Goal: Transaction & Acquisition: Purchase product/service

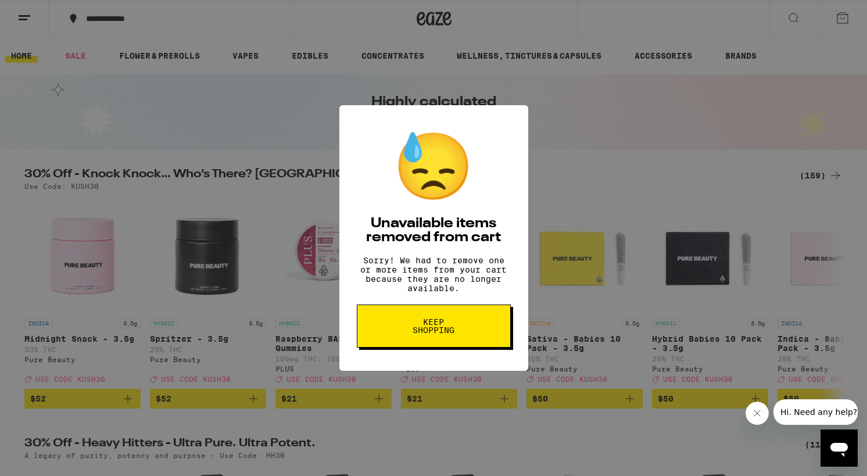
click at [420, 332] on span "Keep Shopping" at bounding box center [434, 326] width 60 height 16
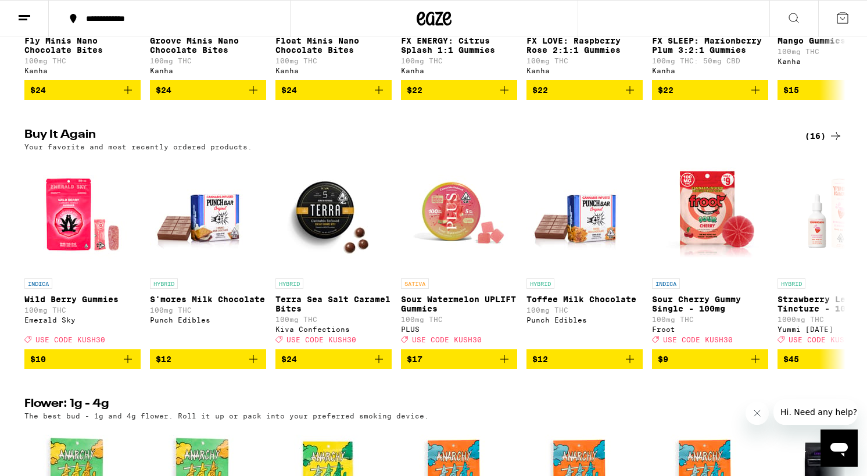
scroll to position [931, 0]
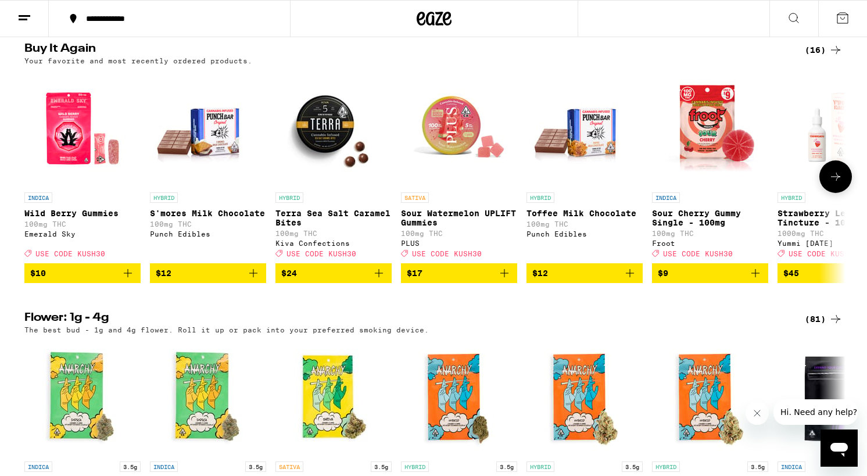
click at [831, 184] on icon at bounding box center [836, 177] width 14 height 14
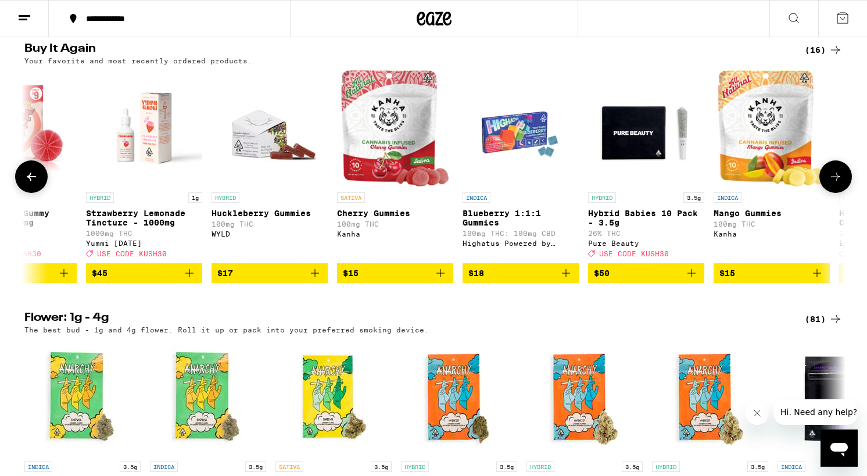
click at [831, 184] on icon at bounding box center [836, 177] width 14 height 14
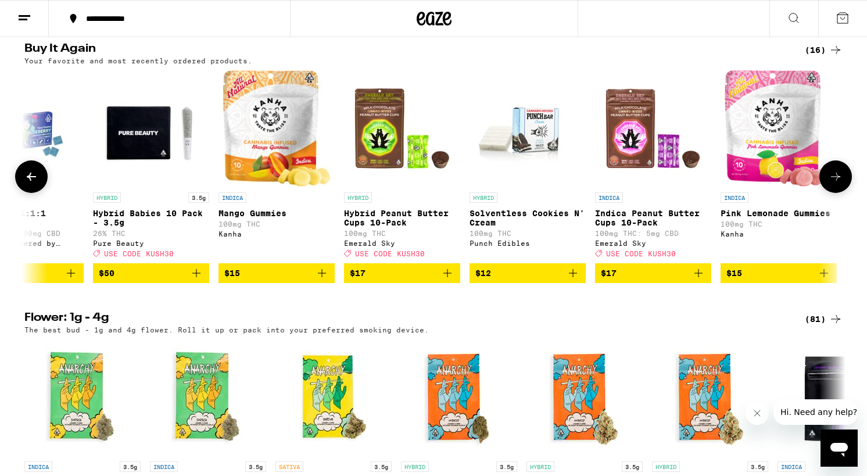
scroll to position [0, 1191]
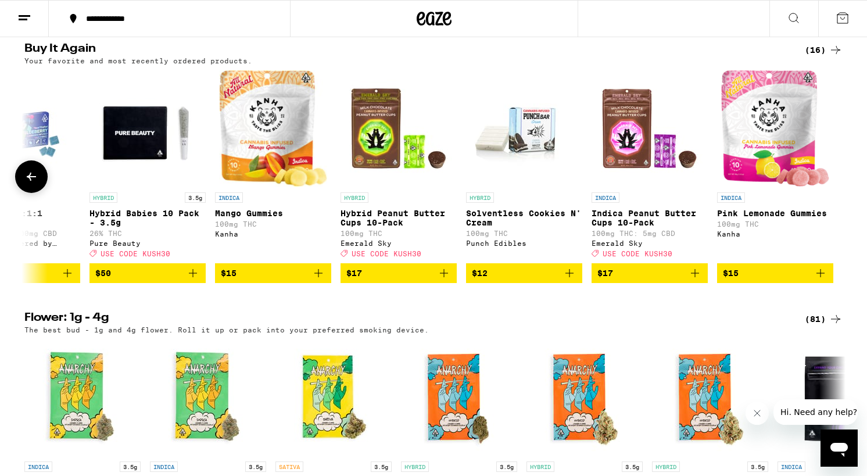
click at [831, 193] on div at bounding box center [836, 176] width 33 height 33
click at [28, 184] on icon at bounding box center [31, 177] width 14 height 14
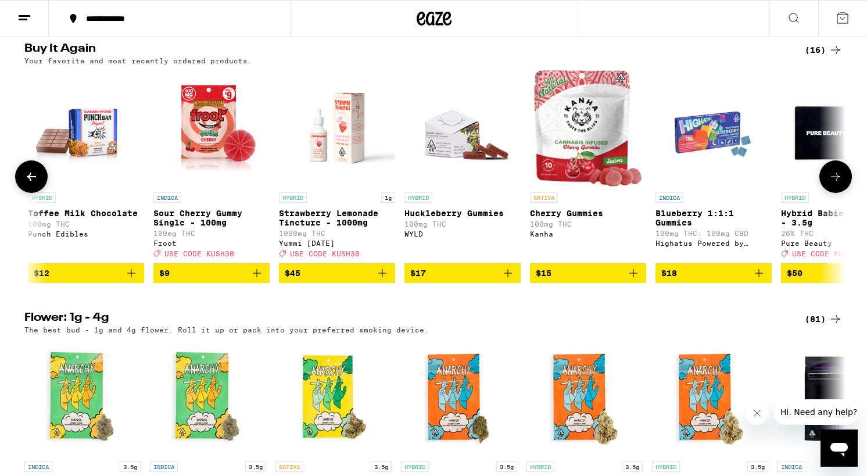
click at [28, 184] on icon at bounding box center [31, 177] width 14 height 14
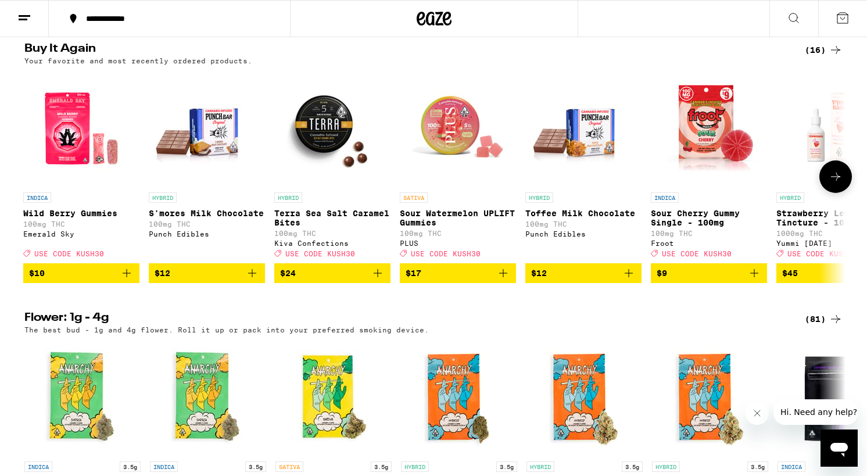
scroll to position [0, 0]
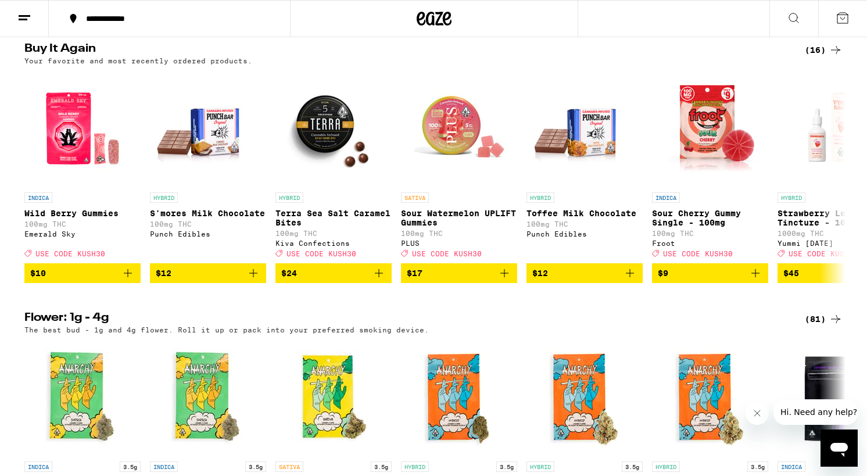
click at [817, 57] on div "(16)" at bounding box center [824, 50] width 38 height 14
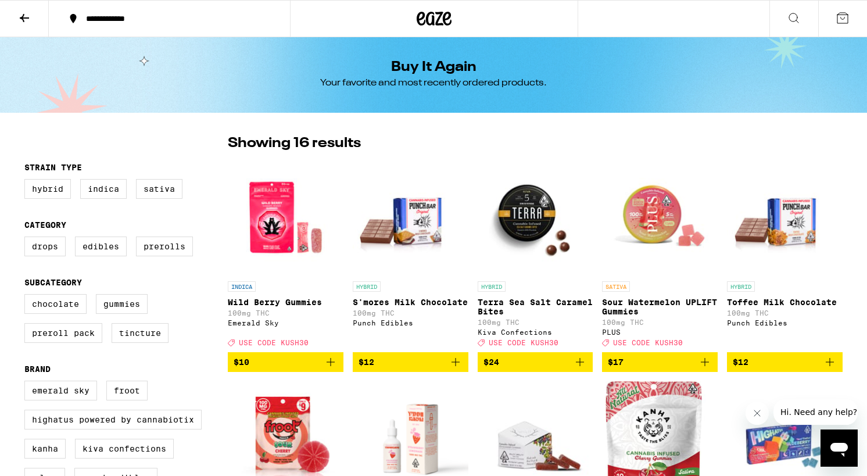
click at [22, 16] on icon at bounding box center [24, 18] width 9 height 8
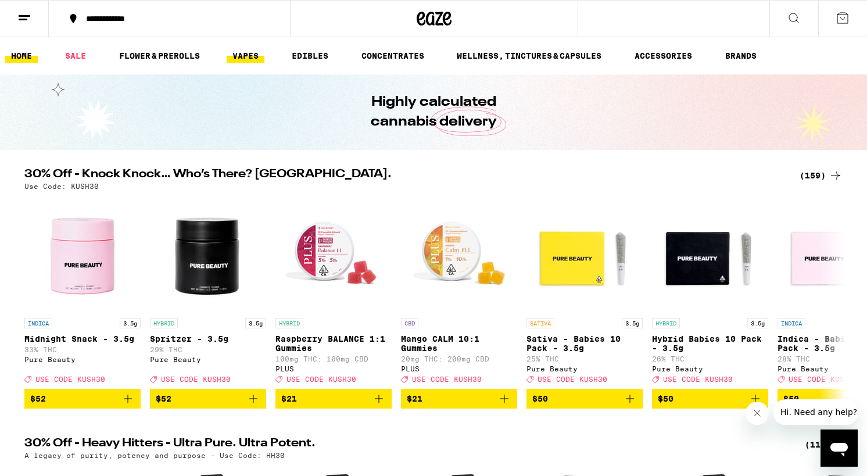
click at [248, 56] on link "VAPES" at bounding box center [246, 56] width 38 height 14
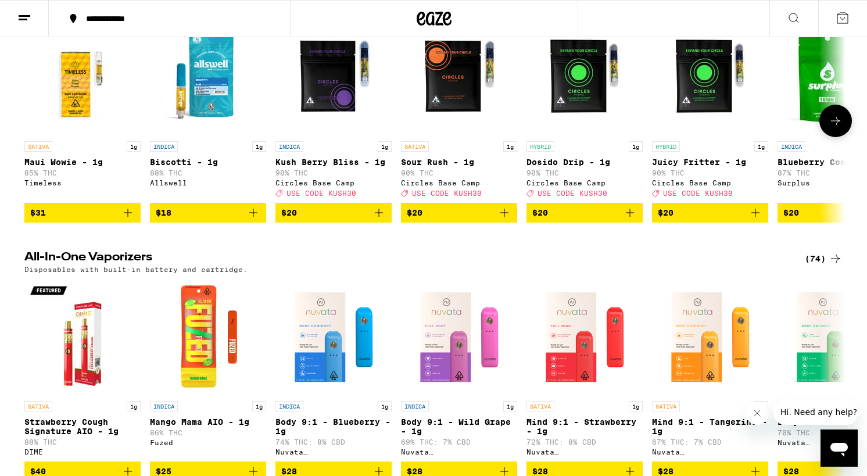
scroll to position [219, 0]
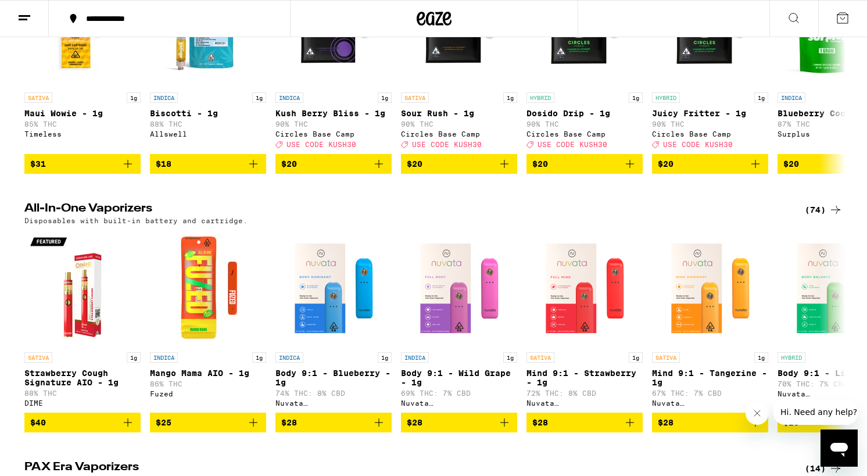
click at [826, 217] on div "(74)" at bounding box center [824, 210] width 38 height 14
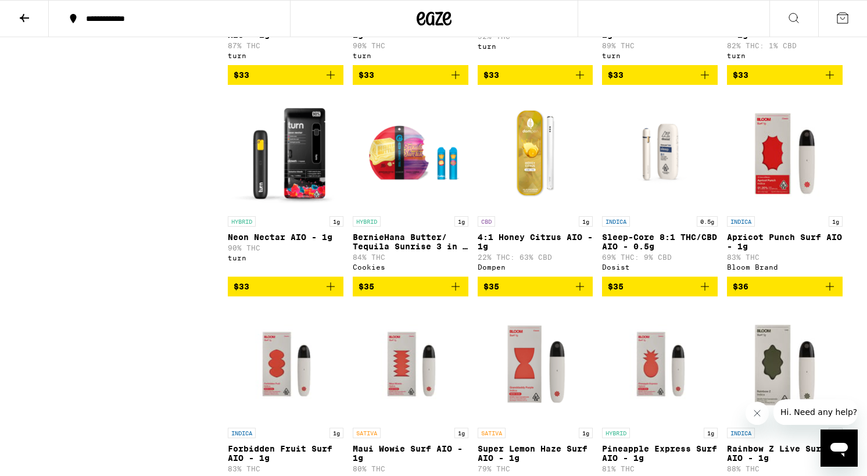
scroll to position [2697, 0]
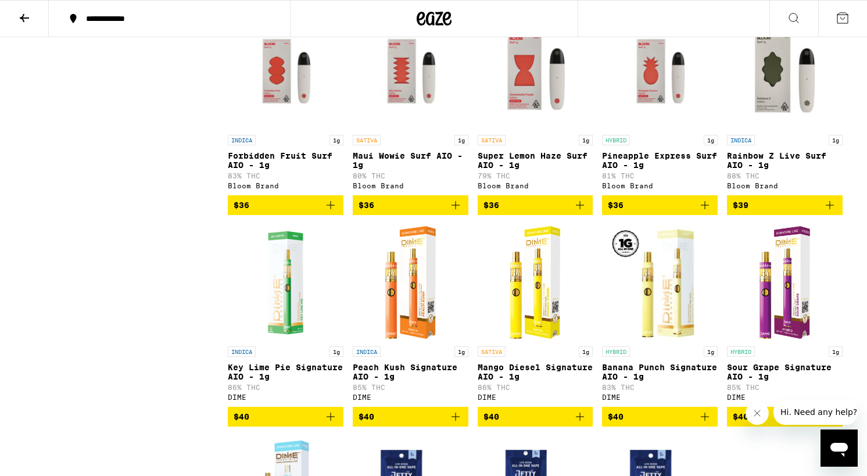
click at [109, 20] on div "**********" at bounding box center [176, 19] width 192 height 8
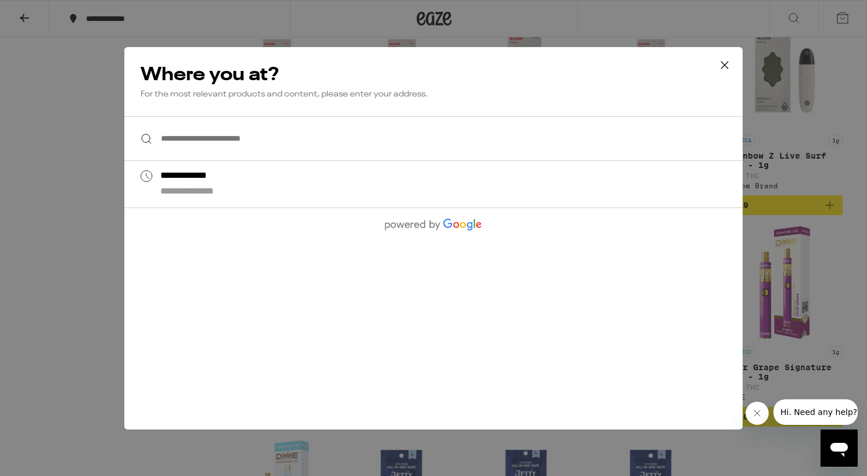
click at [724, 62] on icon at bounding box center [724, 64] width 17 height 17
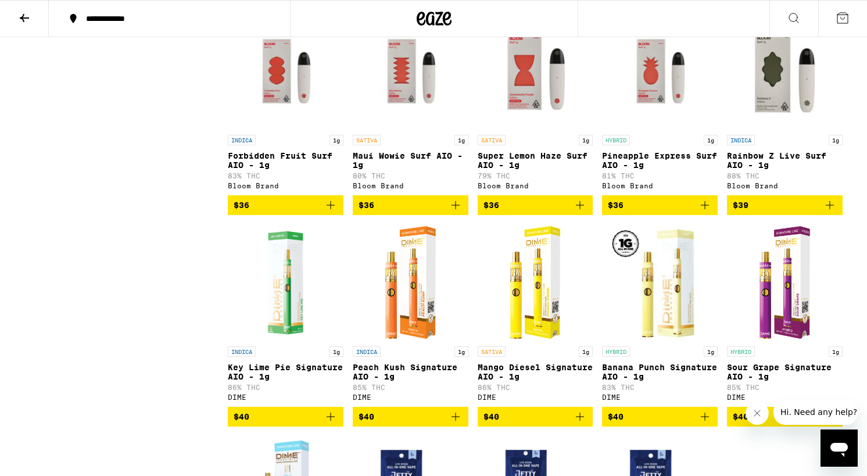
click at [20, 13] on icon at bounding box center [24, 18] width 14 height 14
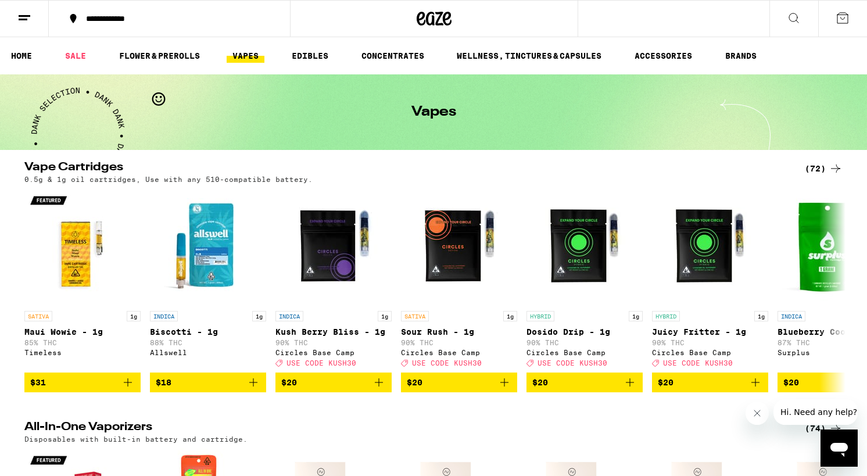
click at [25, 17] on icon at bounding box center [24, 18] width 14 height 14
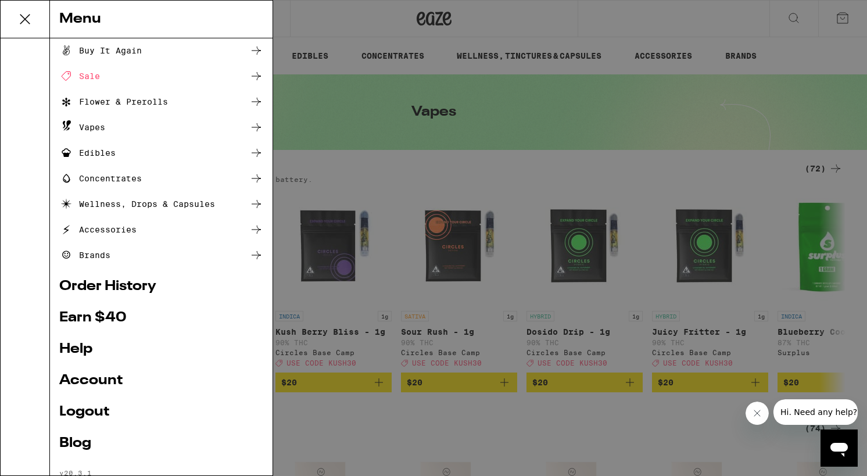
scroll to position [40, 0]
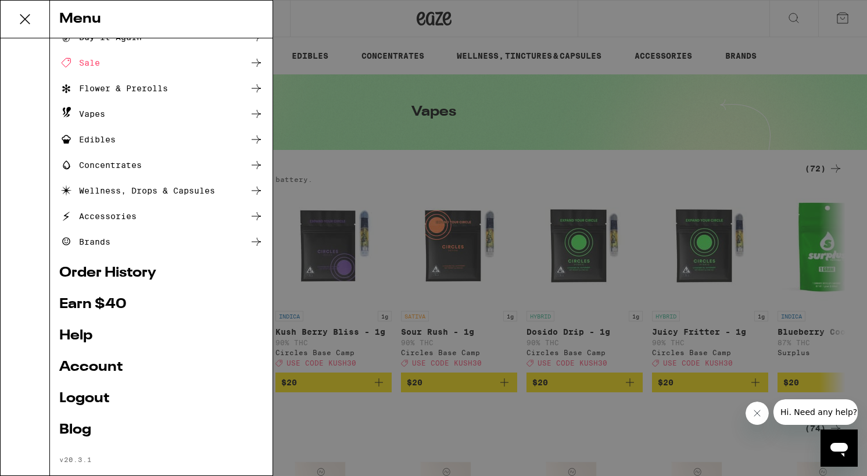
click at [99, 278] on link "Order History" at bounding box center [161, 273] width 204 height 14
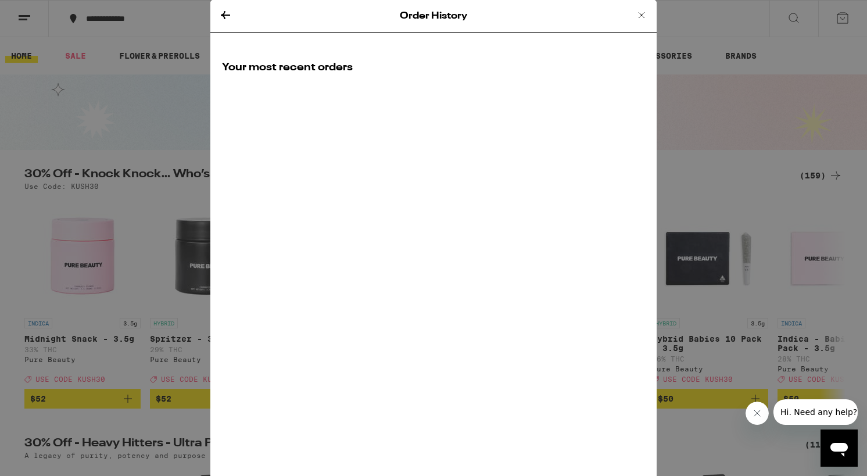
click at [224, 12] on icon at bounding box center [225, 15] width 9 height 8
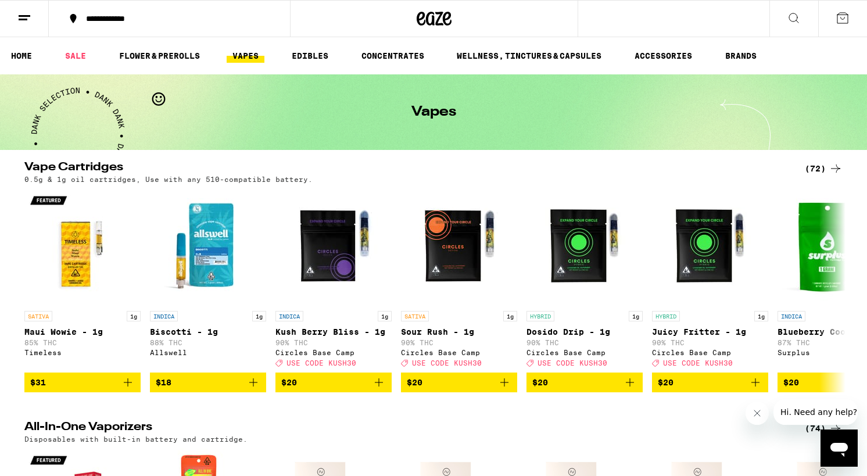
click at [16, 17] on button at bounding box center [24, 19] width 49 height 37
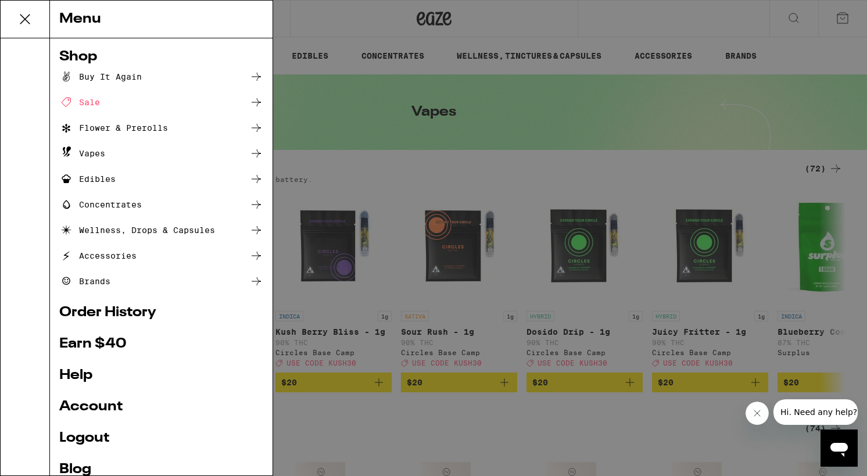
scroll to position [58, 0]
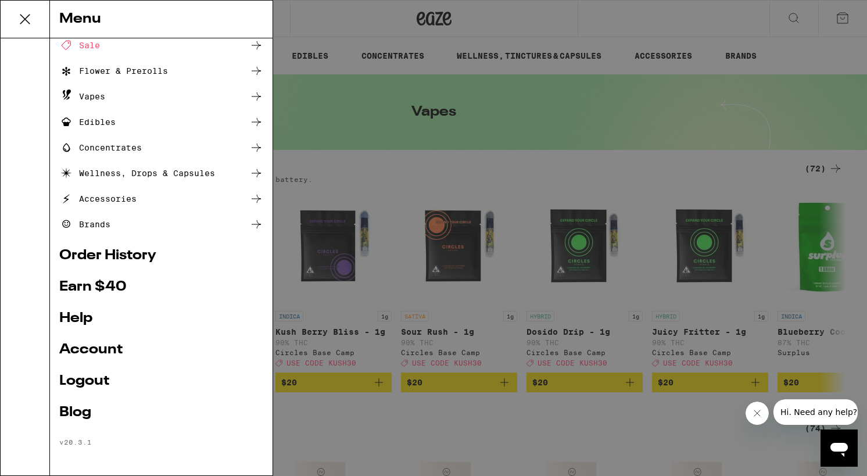
click at [94, 348] on link "Account" at bounding box center [161, 350] width 204 height 14
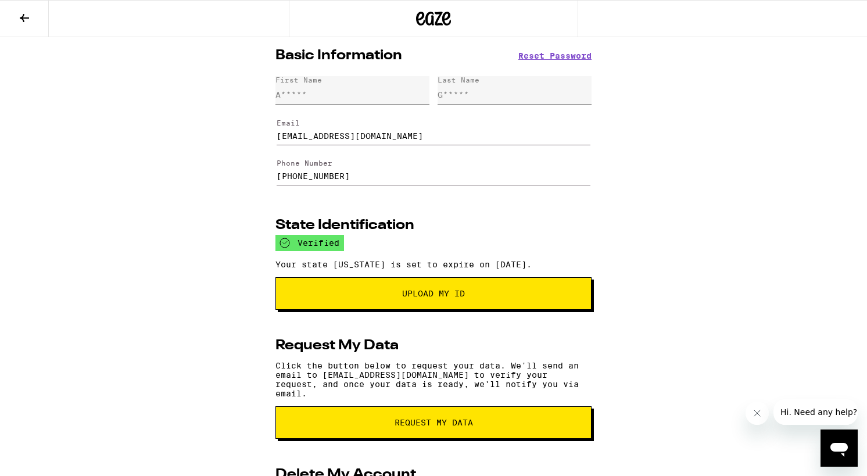
click at [23, 15] on icon at bounding box center [24, 18] width 9 height 8
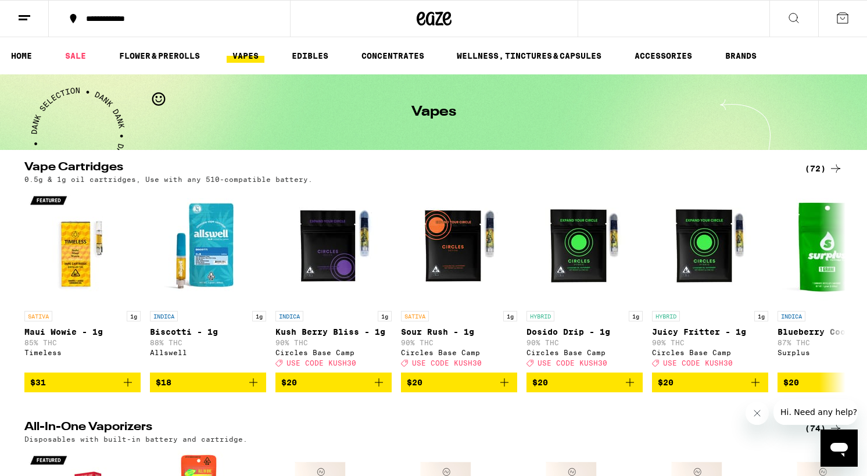
click at [249, 58] on link "VAPES" at bounding box center [246, 56] width 38 height 14
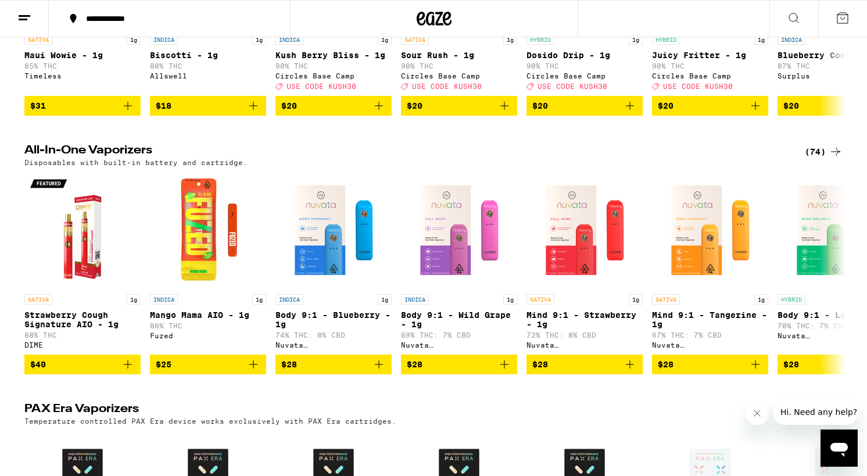
scroll to position [333, 0]
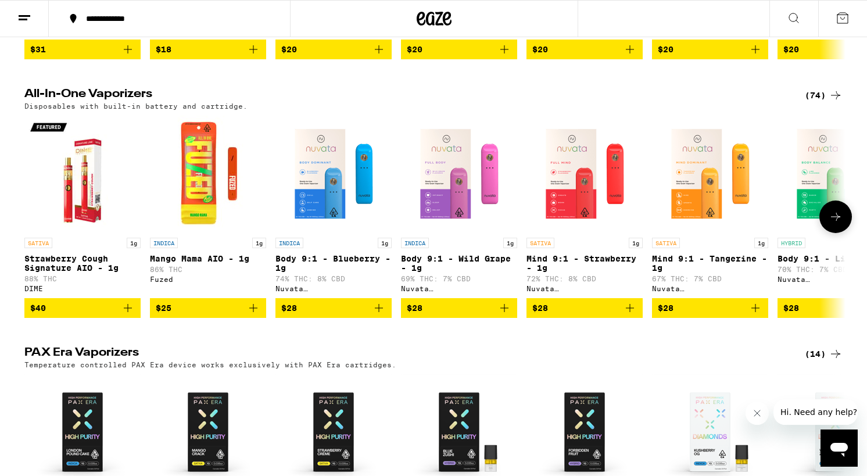
click at [834, 224] on icon at bounding box center [836, 217] width 14 height 14
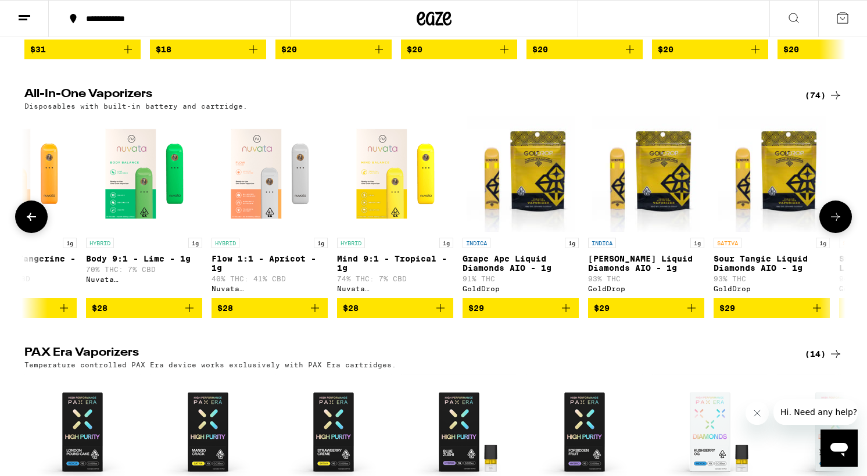
click at [834, 224] on icon at bounding box center [836, 217] width 14 height 14
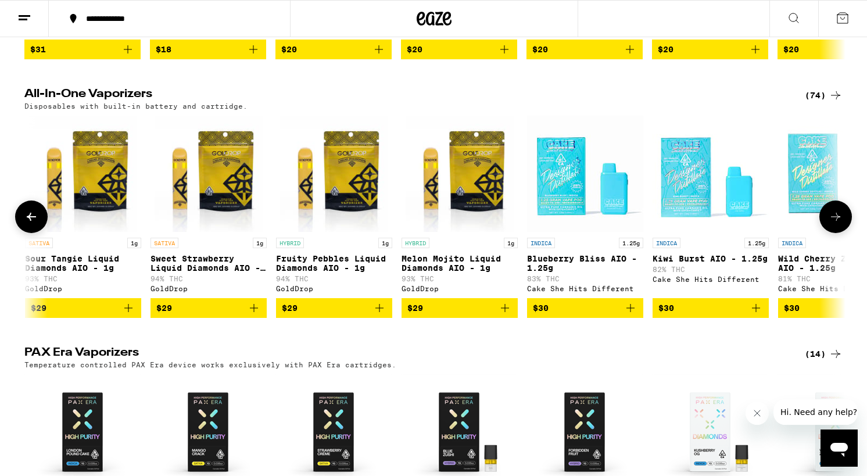
scroll to position [0, 1384]
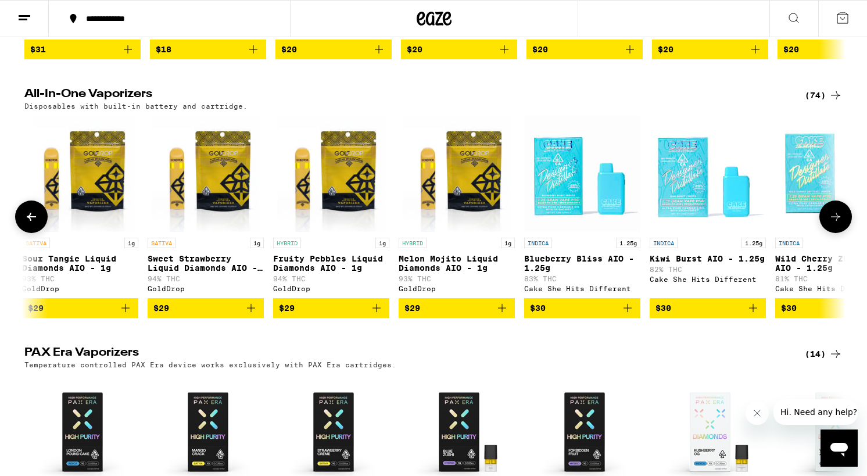
click at [834, 224] on icon at bounding box center [836, 217] width 14 height 14
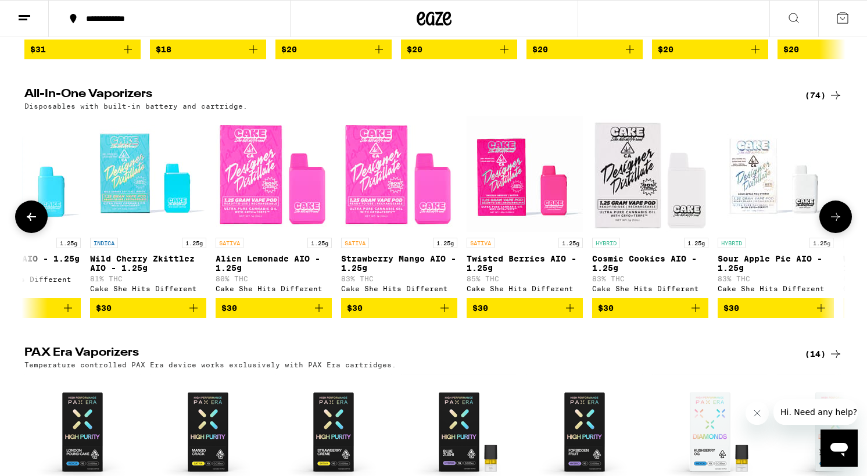
scroll to position [0, 2076]
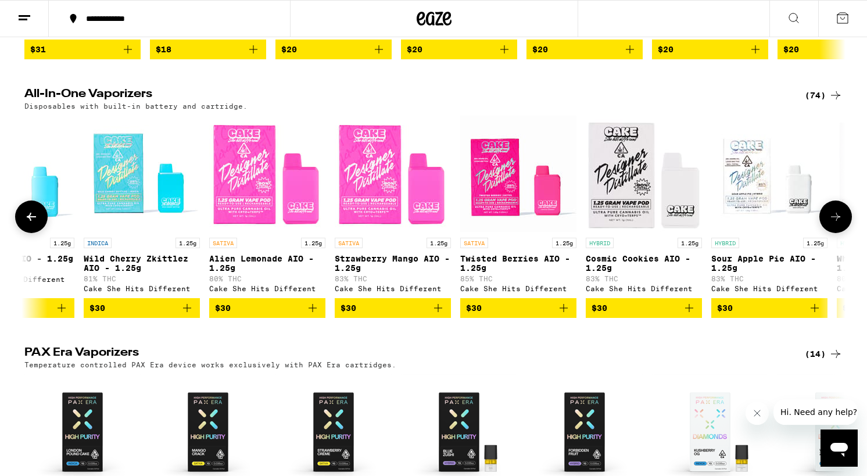
click at [834, 224] on icon at bounding box center [836, 217] width 14 height 14
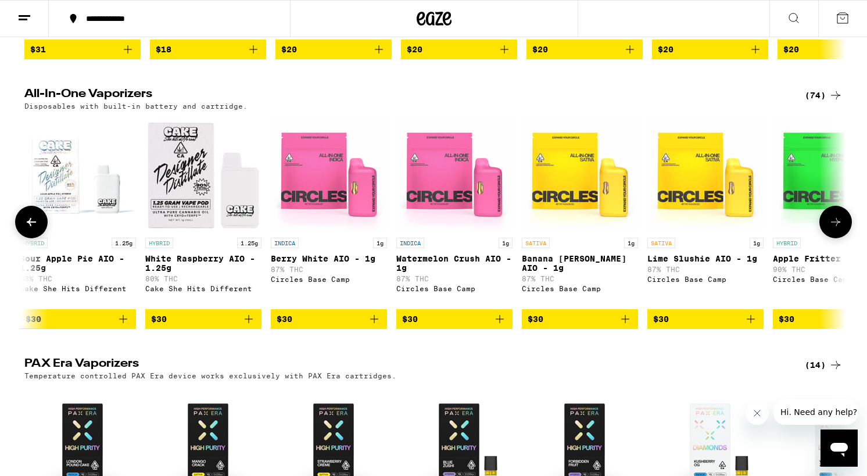
click at [834, 229] on icon at bounding box center [836, 222] width 14 height 14
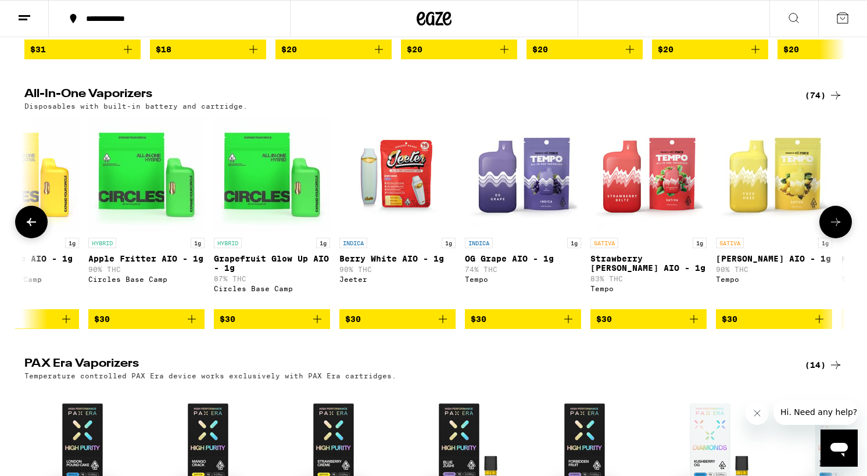
scroll to position [0, 3459]
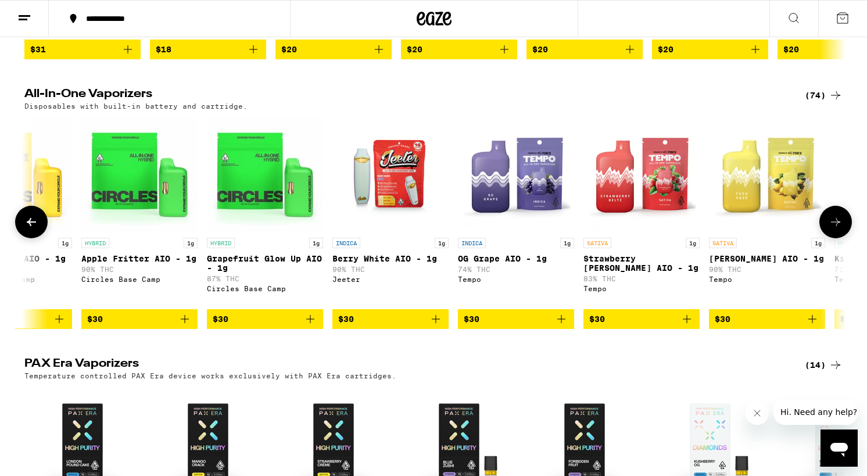
click at [834, 229] on icon at bounding box center [836, 222] width 14 height 14
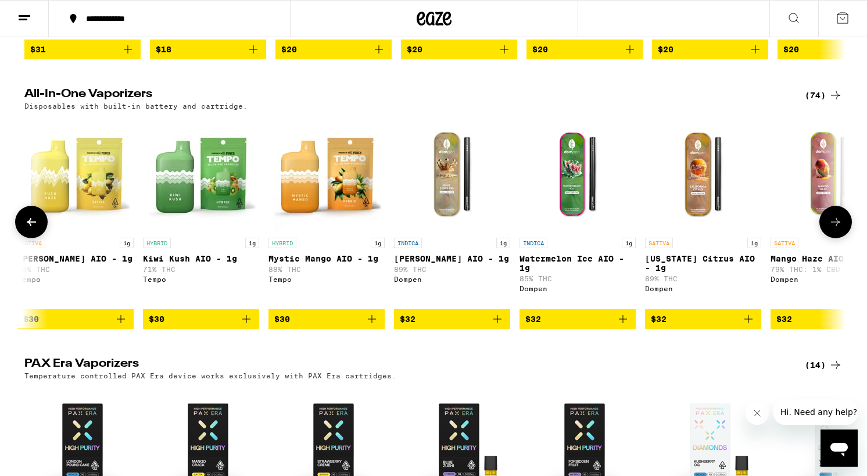
click at [834, 229] on icon at bounding box center [836, 222] width 14 height 14
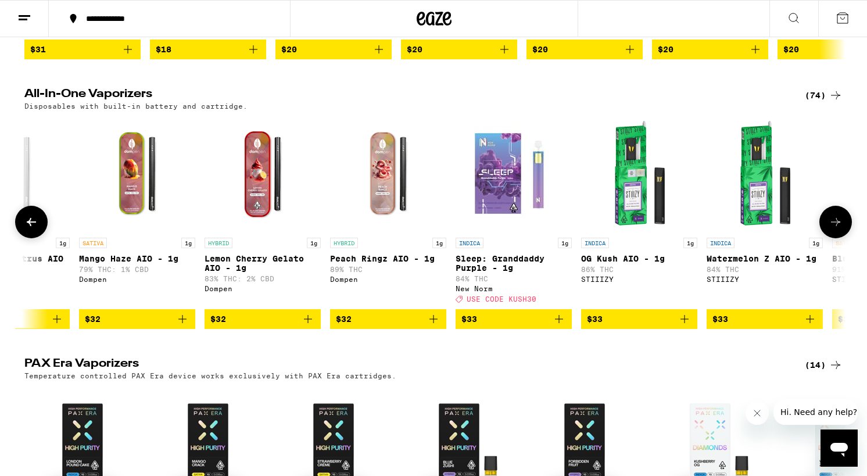
click at [834, 229] on icon at bounding box center [836, 222] width 14 height 14
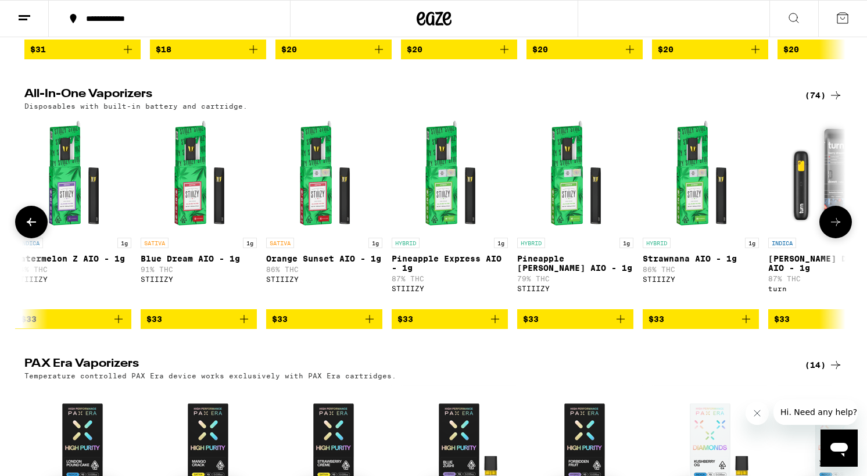
scroll to position [0, 0]
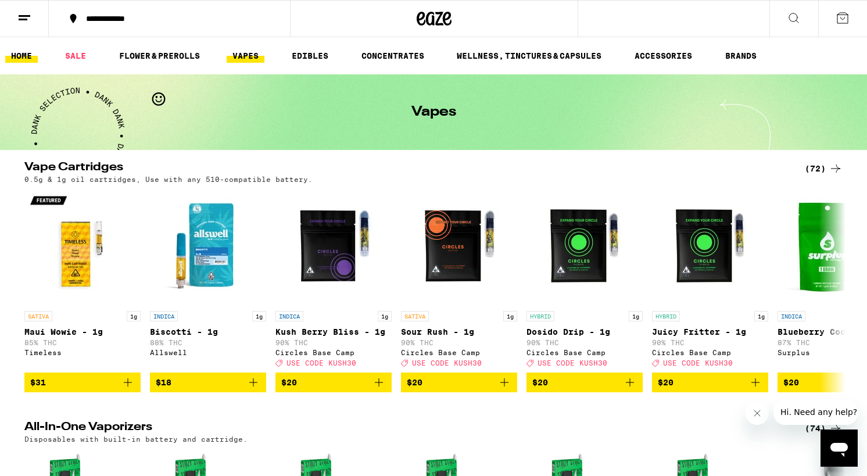
click at [22, 52] on link "HOME" at bounding box center [21, 56] width 33 height 14
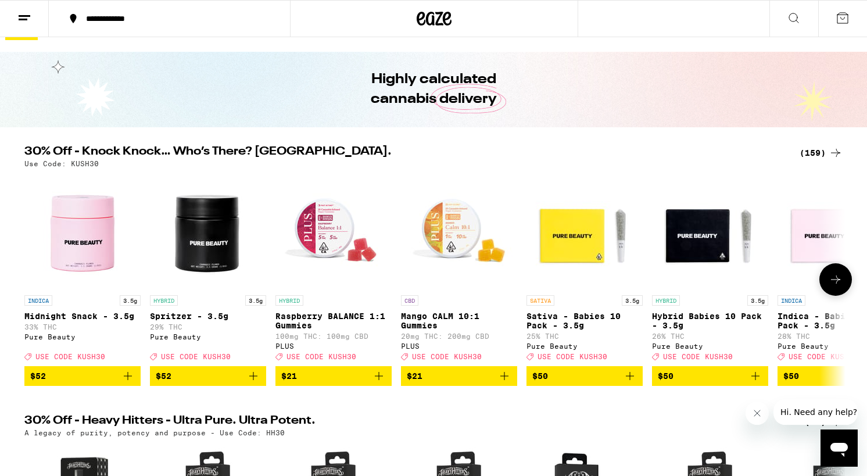
scroll to position [24, 0]
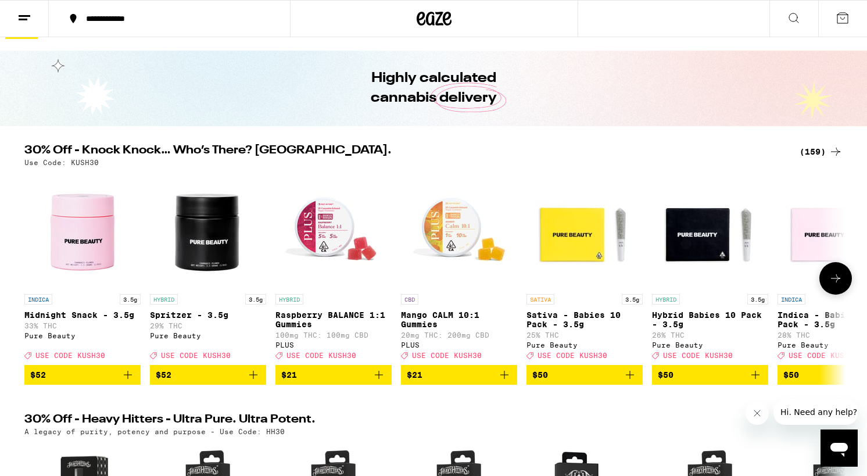
click at [841, 285] on icon at bounding box center [836, 279] width 14 height 14
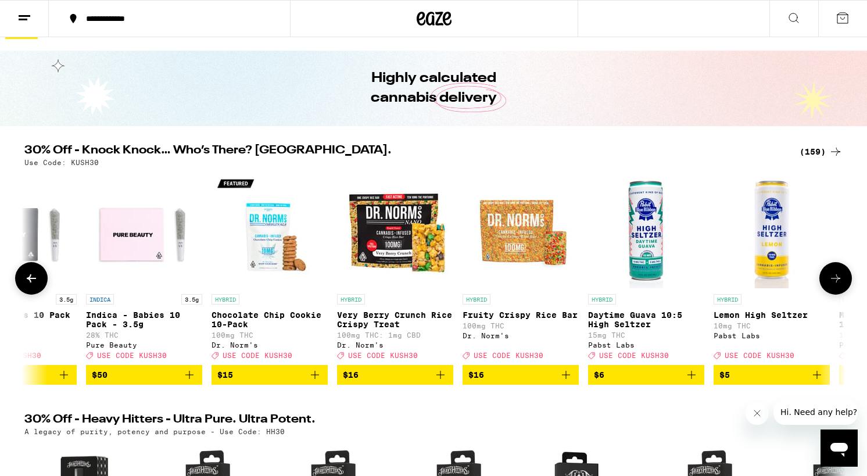
click at [841, 285] on icon at bounding box center [836, 279] width 14 height 14
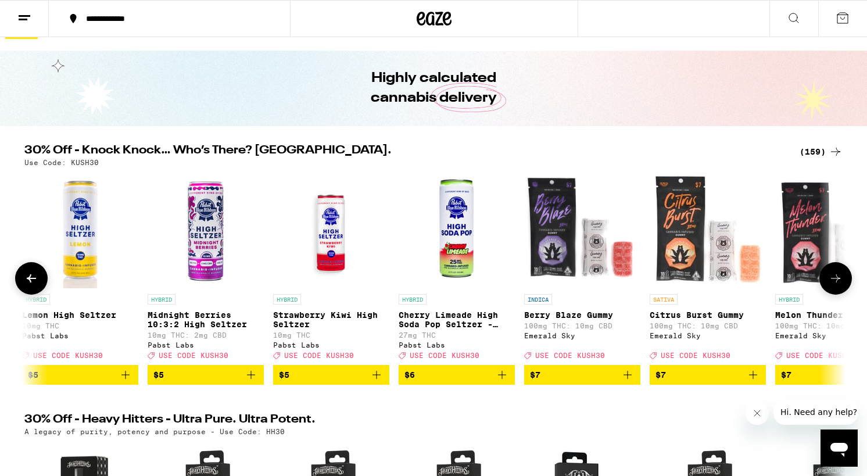
click at [841, 285] on icon at bounding box center [836, 279] width 14 height 14
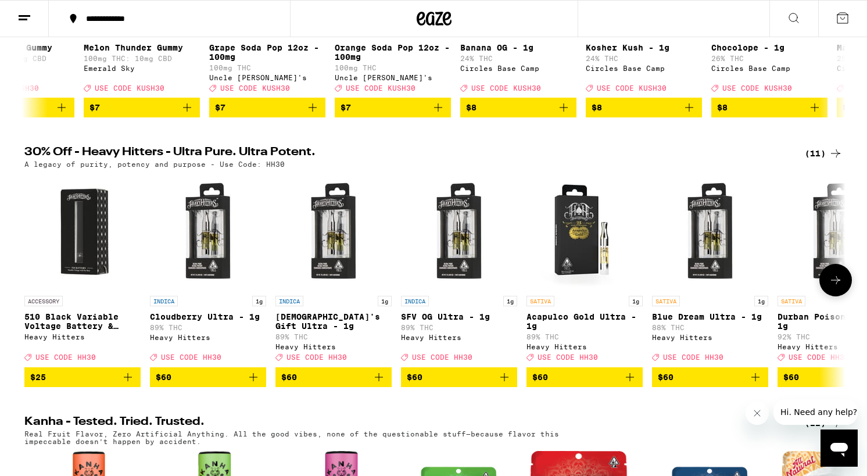
scroll to position [329, 0]
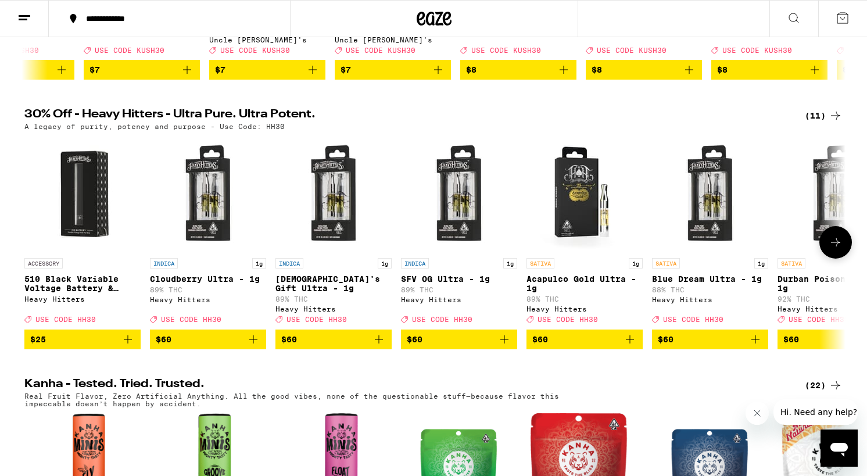
click at [835, 249] on icon at bounding box center [836, 242] width 14 height 14
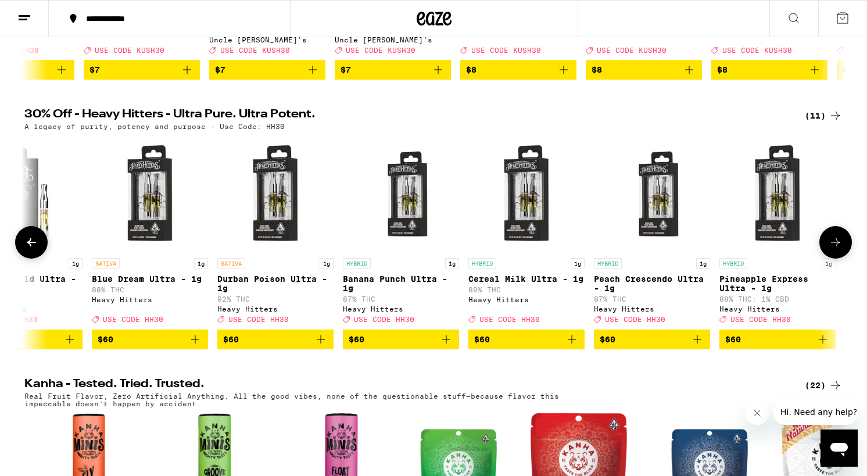
scroll to position [0, 563]
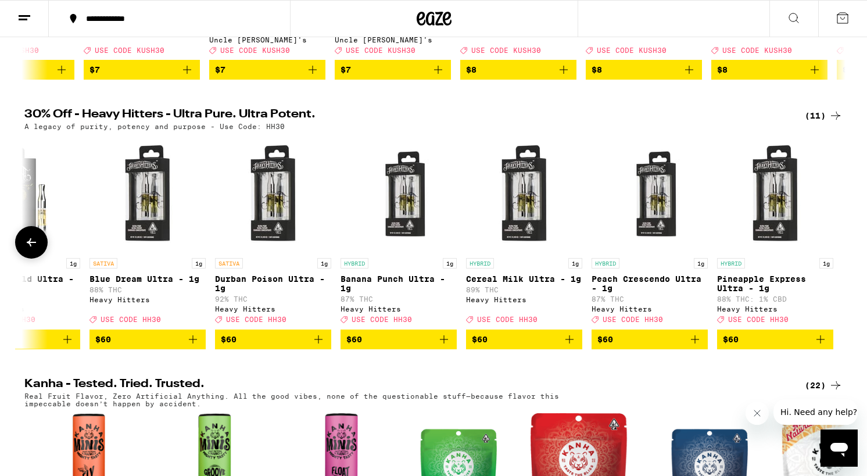
click at [835, 255] on div at bounding box center [836, 242] width 33 height 33
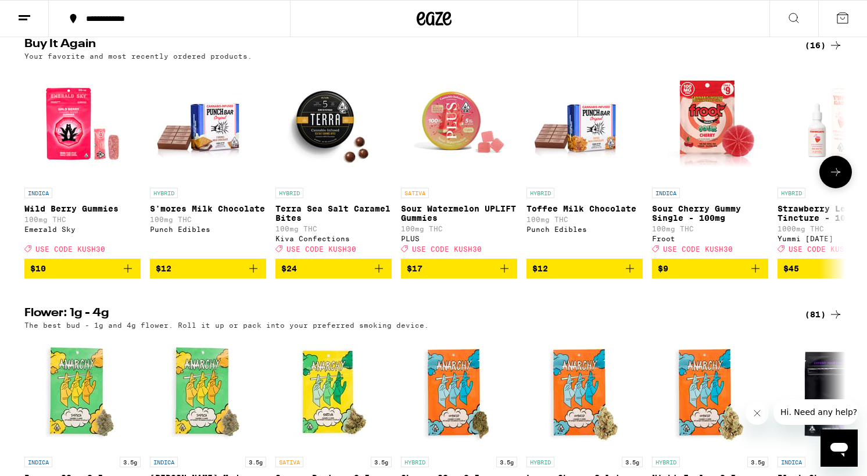
scroll to position [947, 0]
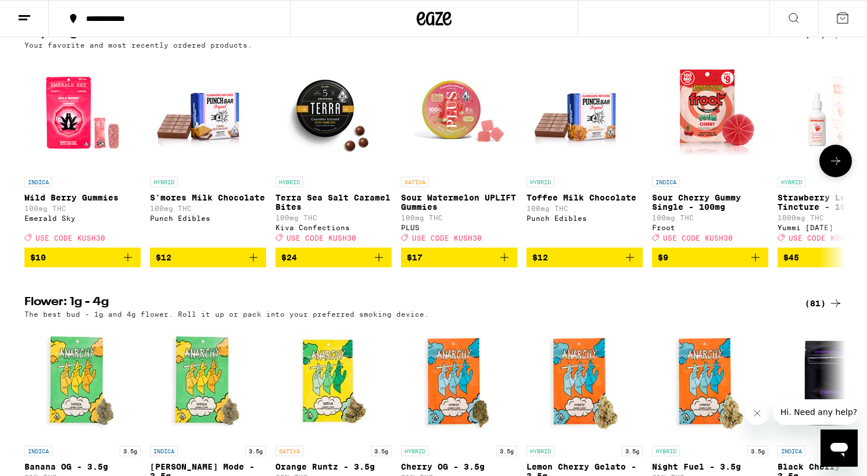
click at [839, 168] on icon at bounding box center [836, 161] width 14 height 14
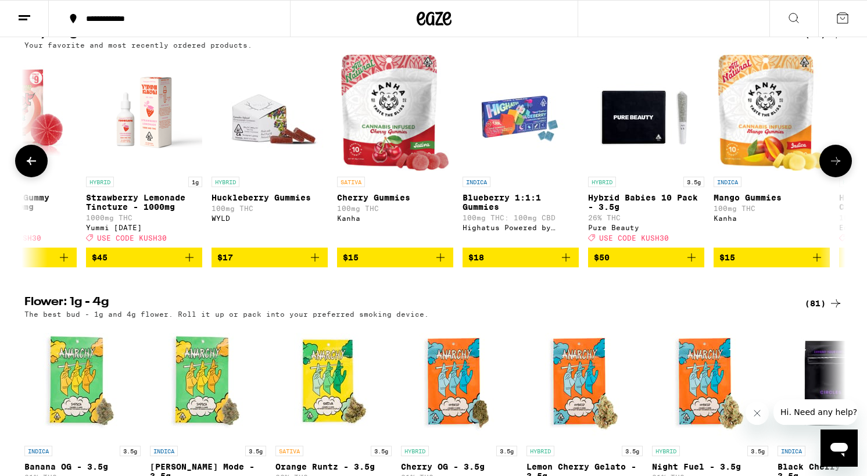
click at [839, 168] on icon at bounding box center [836, 161] width 14 height 14
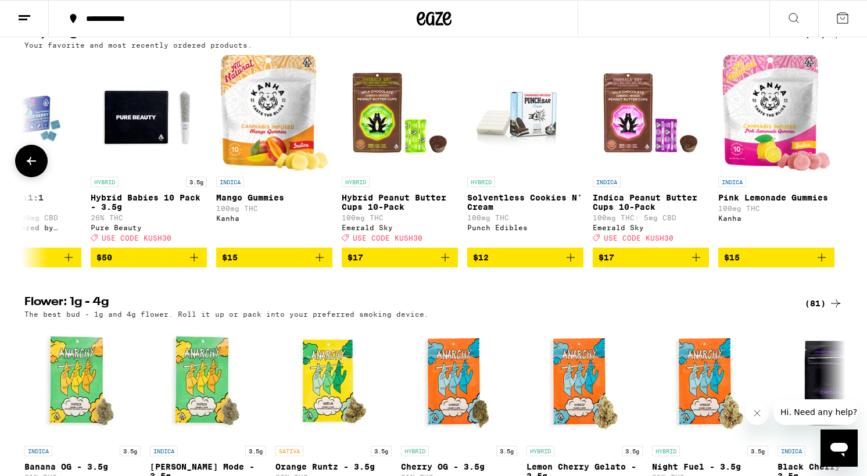
scroll to position [0, 1191]
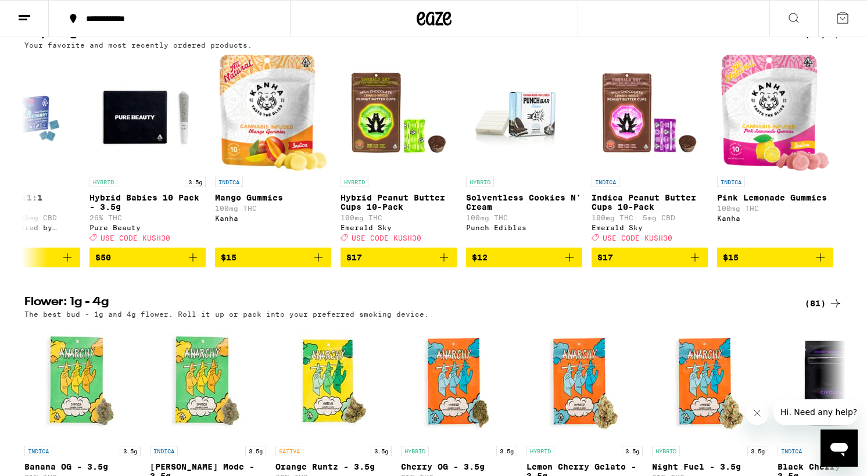
click at [820, 41] on div "(16)" at bounding box center [824, 34] width 38 height 14
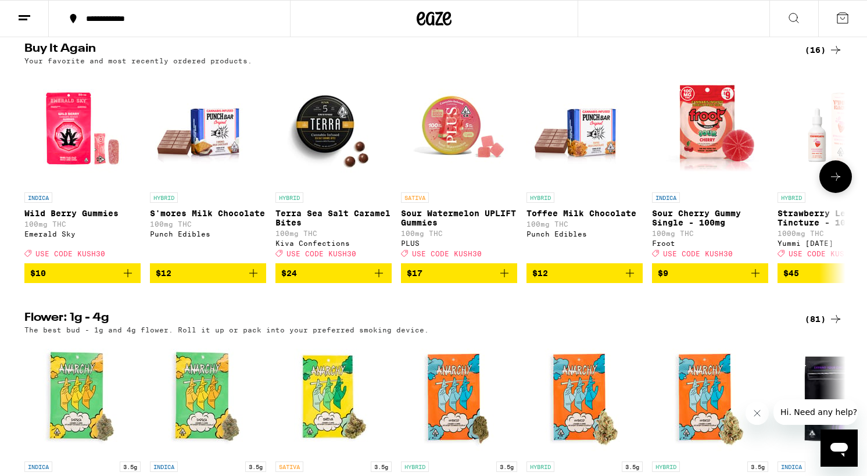
scroll to position [974, 0]
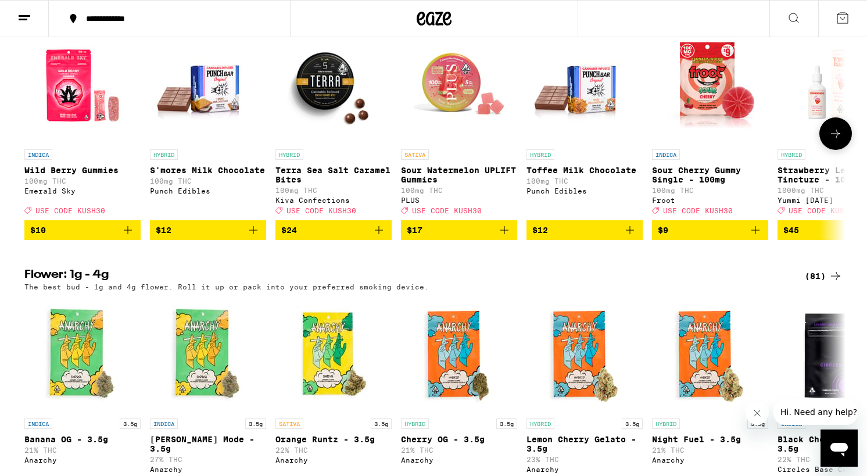
click at [841, 141] on icon at bounding box center [836, 134] width 14 height 14
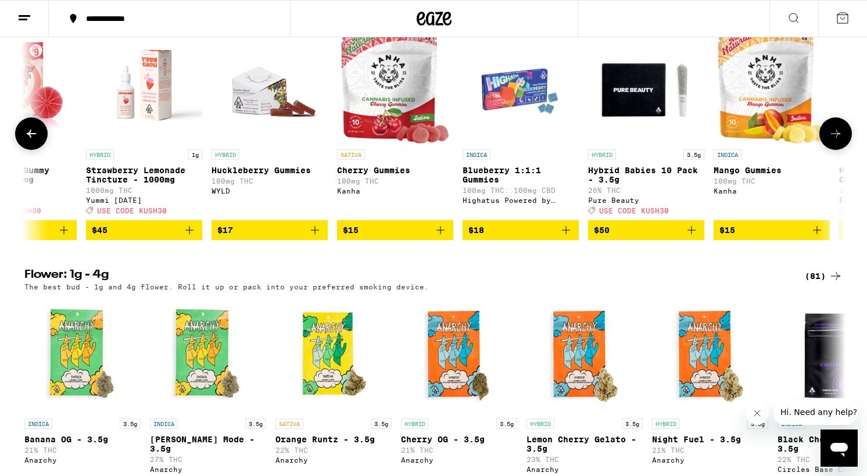
click at [841, 141] on icon at bounding box center [836, 134] width 14 height 14
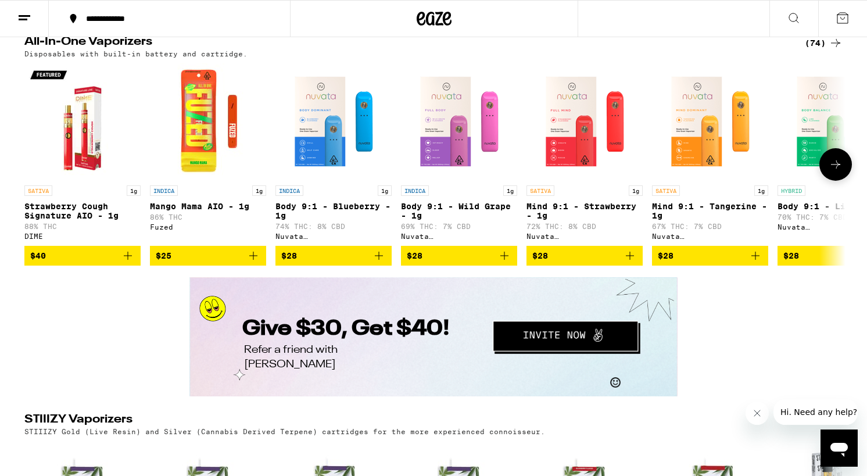
scroll to position [2014, 0]
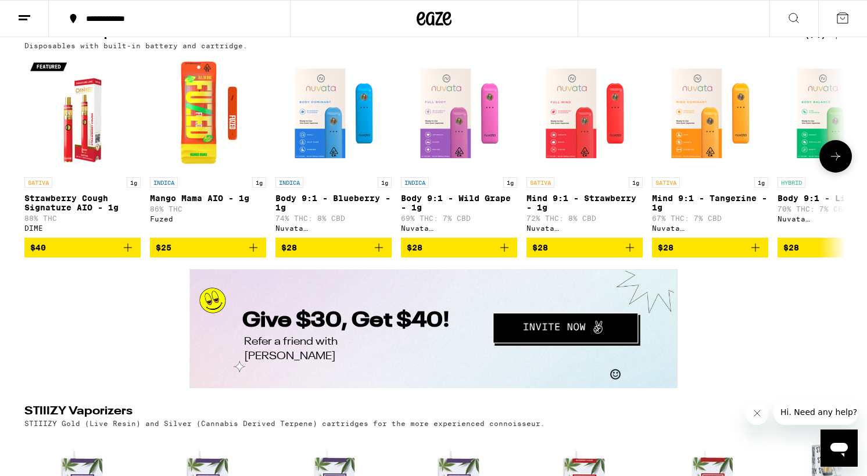
click at [829, 163] on icon at bounding box center [836, 156] width 14 height 14
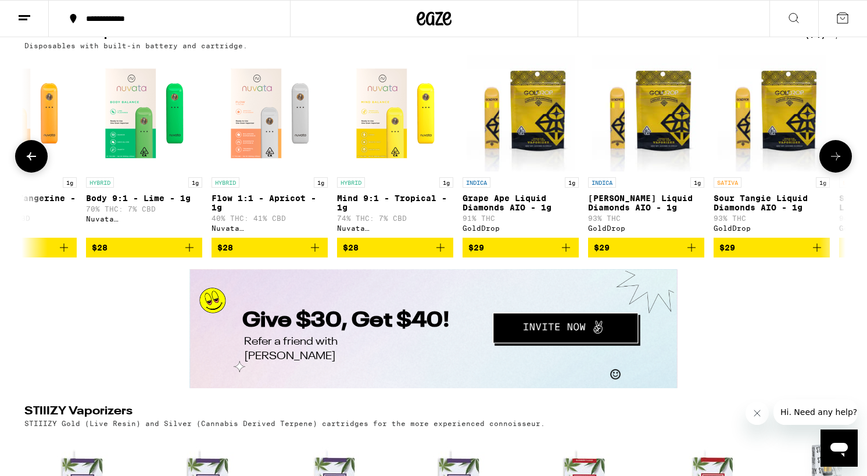
click at [829, 163] on icon at bounding box center [836, 156] width 14 height 14
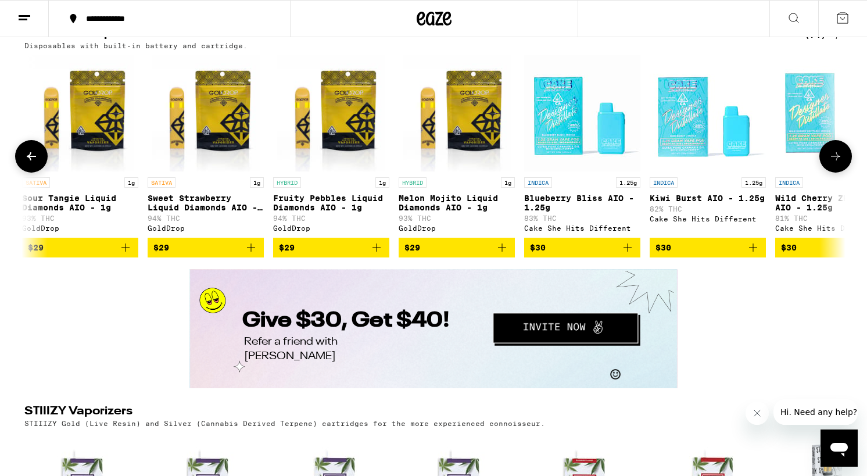
click at [829, 163] on icon at bounding box center [836, 156] width 14 height 14
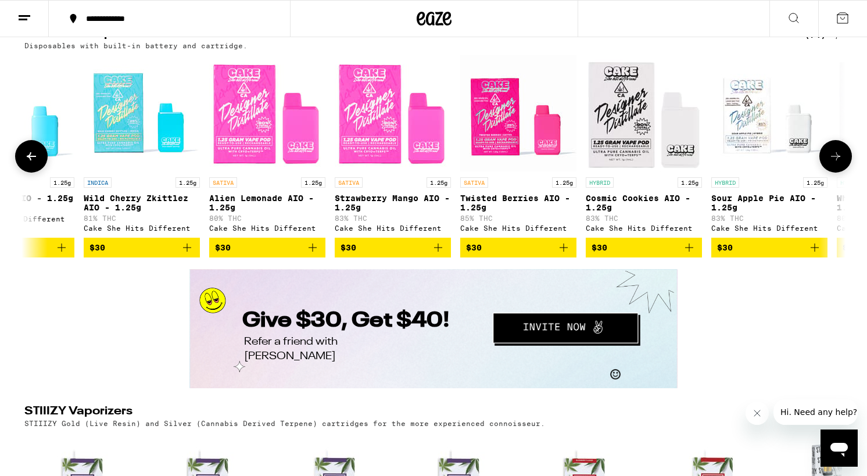
click at [829, 163] on icon at bounding box center [836, 156] width 14 height 14
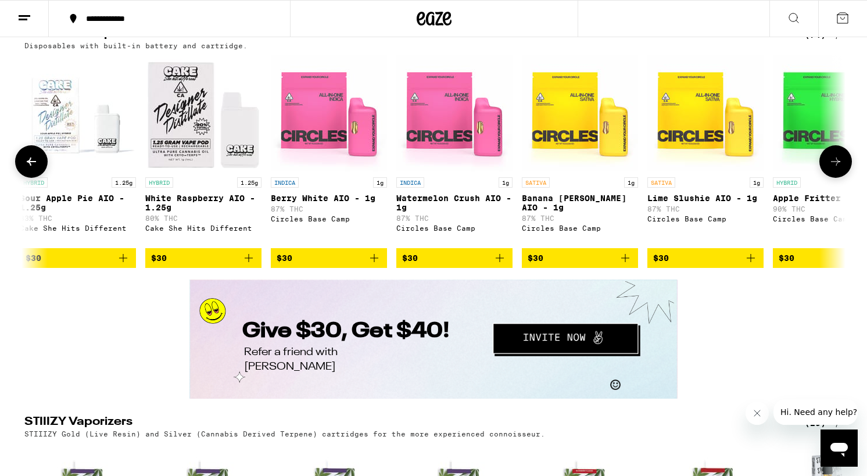
click at [829, 178] on button at bounding box center [836, 161] width 33 height 33
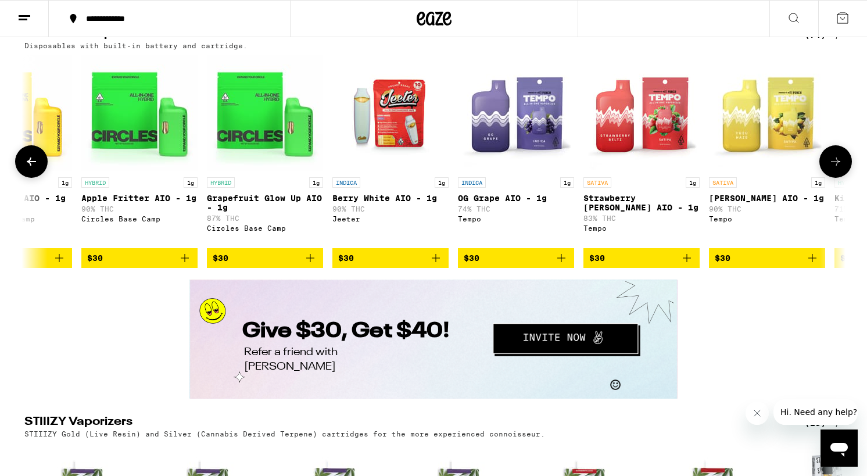
click at [829, 178] on button at bounding box center [836, 161] width 33 height 33
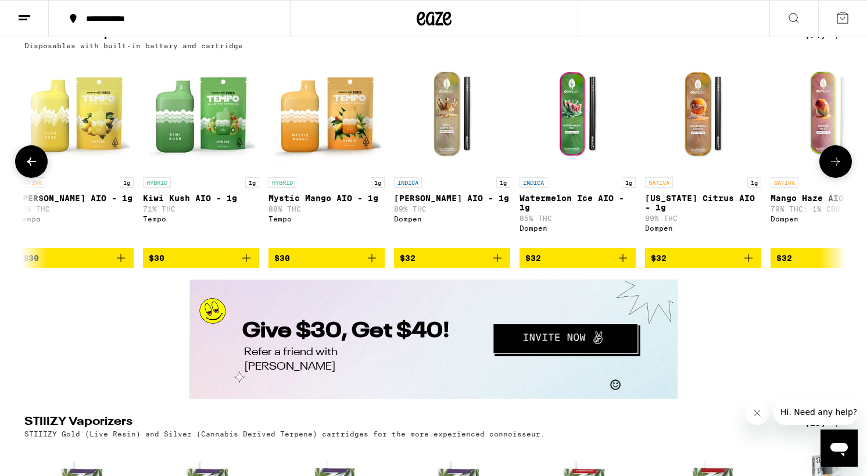
click at [829, 178] on button at bounding box center [836, 161] width 33 height 33
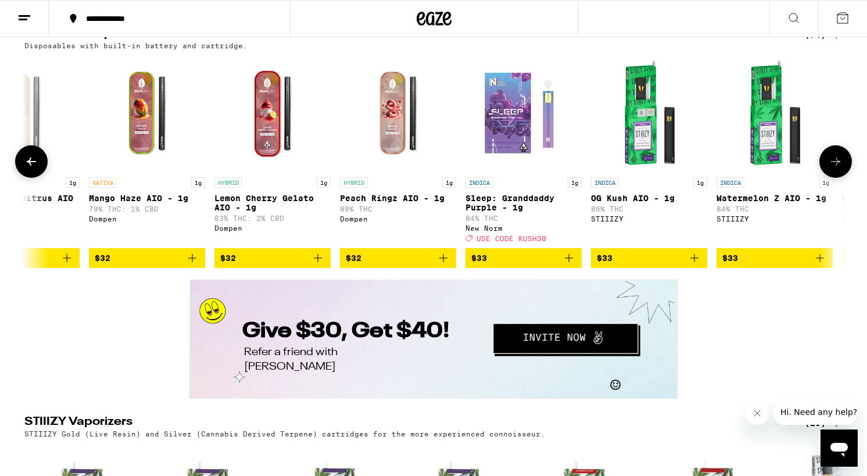
scroll to position [0, 4843]
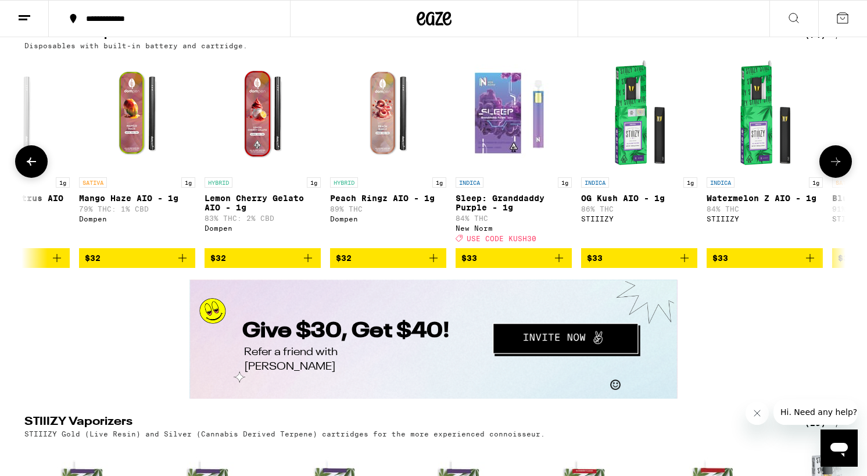
click at [502, 265] on span "$33" at bounding box center [514, 258] width 105 height 14
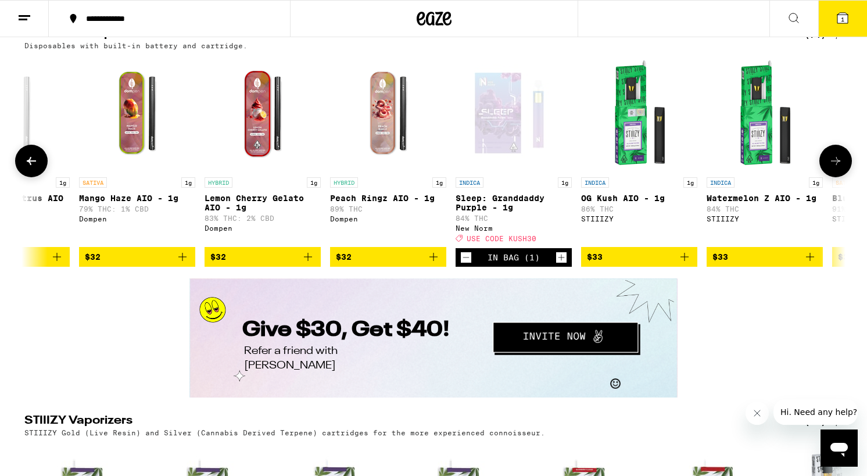
scroll to position [2051, 0]
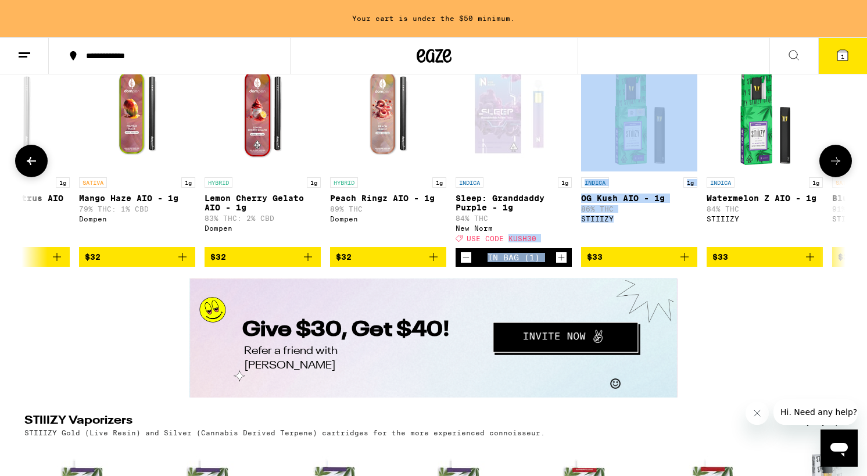
drag, startPoint x: 577, startPoint y: 323, endPoint x: 506, endPoint y: 307, distance: 73.3
click at [506, 267] on div "SATIVA 1g Strawberry Cough Signature AIO - 1g 88% THC DIME $40 INDICA 1g Mango …" at bounding box center [433, 161] width 837 height 212
copy div "KUSH30 In Bag (1) INDICA 1g OG Kush AIO - 1g 86% THC STIIIZY"
click at [831, 58] on button "1" at bounding box center [843, 56] width 49 height 36
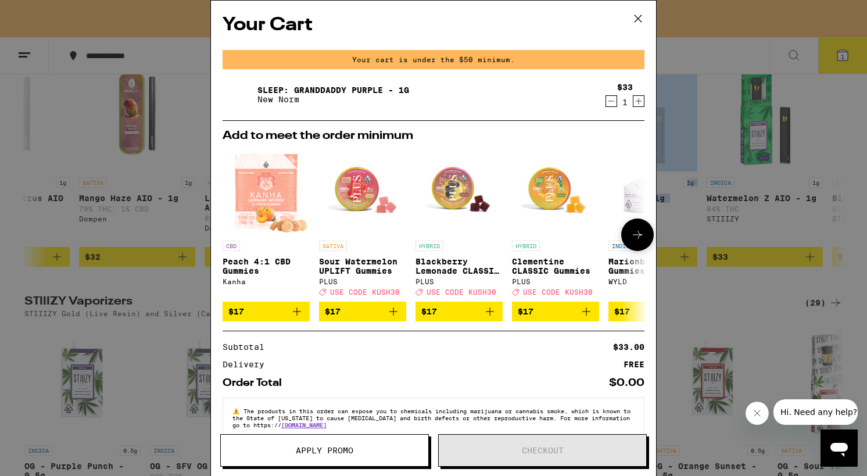
click at [380, 319] on span "$17" at bounding box center [363, 312] width 76 height 14
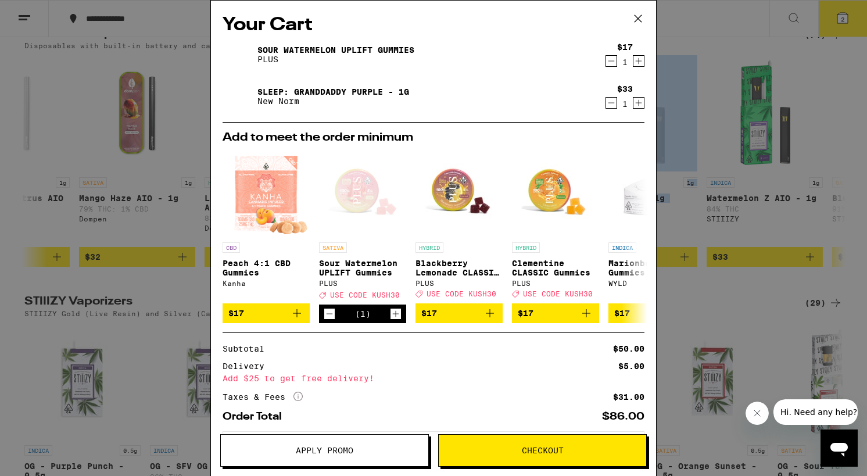
click at [333, 448] on span "Apply Promo" at bounding box center [325, 451] width 58 height 8
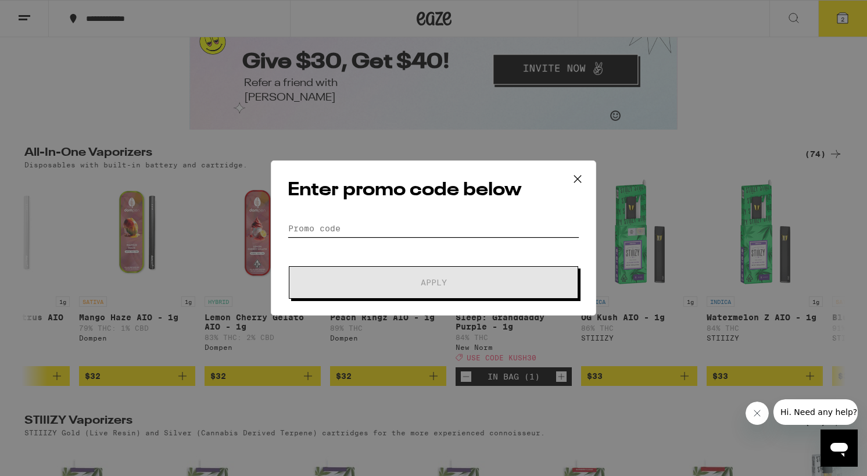
click at [360, 226] on input "Promo Code" at bounding box center [434, 228] width 292 height 17
paste input "KUSH30 In Bag (1) STIIIZY - OG Kush AIO - 1g INDICA 1g OG Kush AIO - 1g 86% THC…"
type input "KUSH30 In Bag (1) STIIIZY - OG Kush AIO - 1g INDICA 1g OG Kush AIO - 1g 86% THC…"
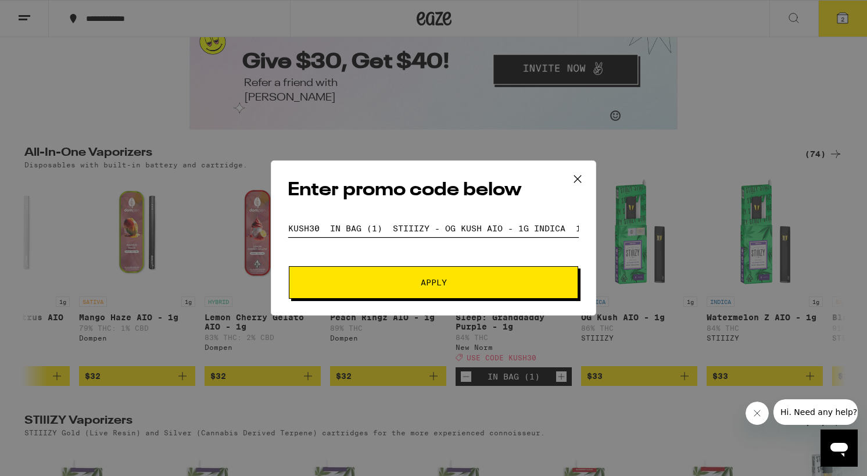
drag, startPoint x: 384, startPoint y: 229, endPoint x: 233, endPoint y: 230, distance: 150.6
click at [233, 230] on div "Enter promo code below Promo Code KUSH30 In Bag (1) STIIIZY - OG Kush AIO - 1g …" at bounding box center [433, 238] width 867 height 476
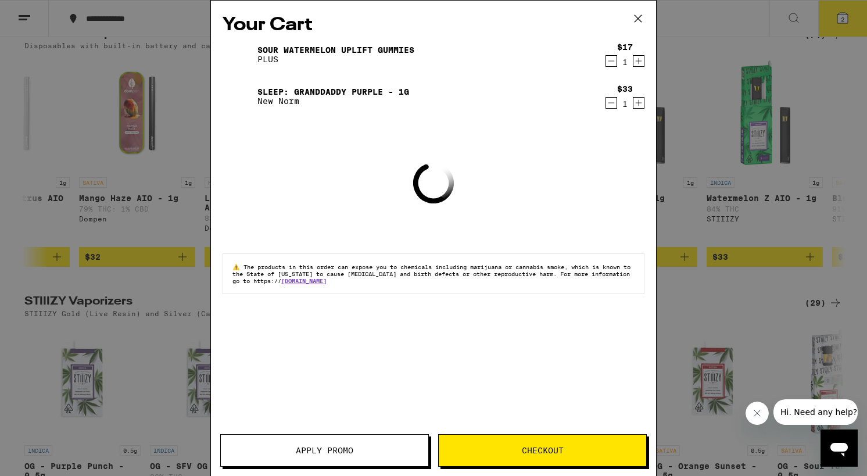
click at [300, 449] on span "Apply Promo" at bounding box center [325, 451] width 58 height 8
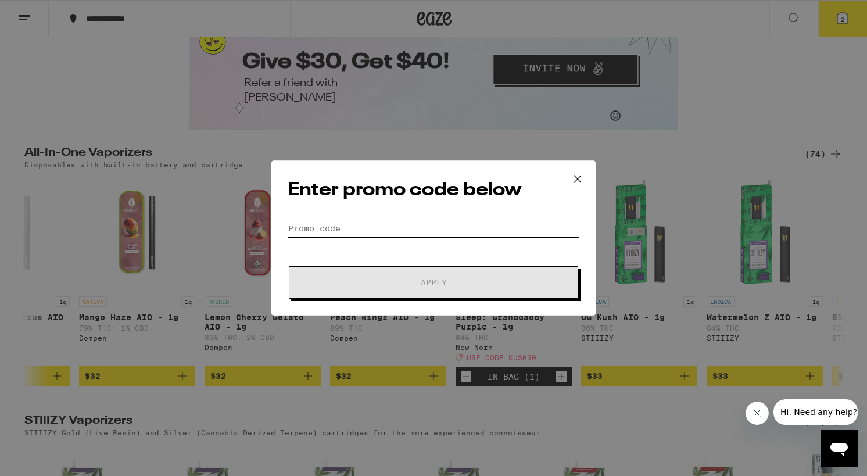
click at [326, 222] on input "Promo Code" at bounding box center [434, 228] width 292 height 17
paste input "KUSH30 In Bag (1) STIIIZY - OG Kush AIO - 1g INDICA 1g OG Kush AIO - 1g 86% THC…"
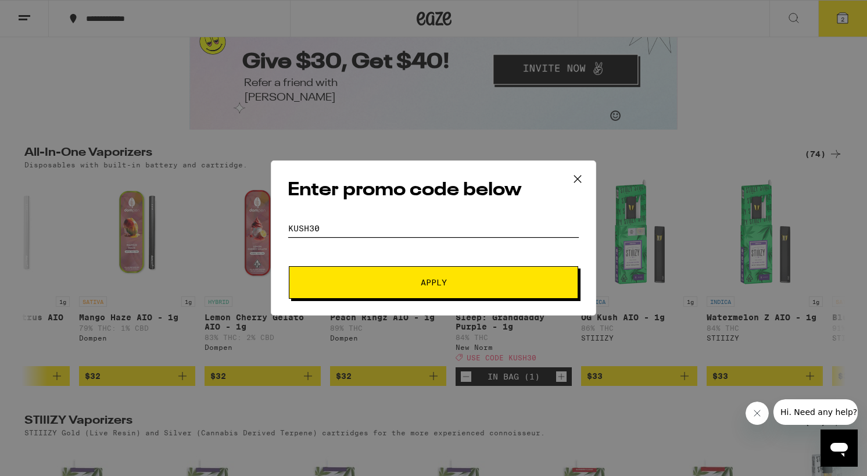
type input "KUSH30"
click at [342, 277] on button "Apply" at bounding box center [434, 282] width 290 height 33
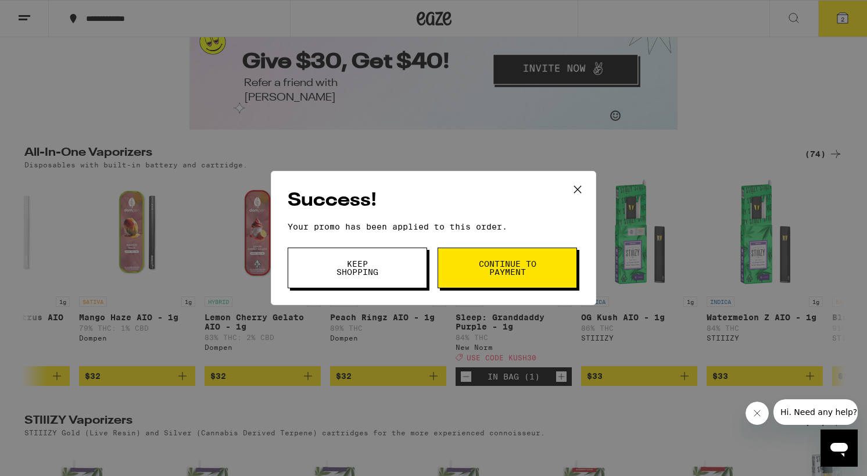
click at [495, 266] on span "Continue to payment" at bounding box center [507, 268] width 59 height 16
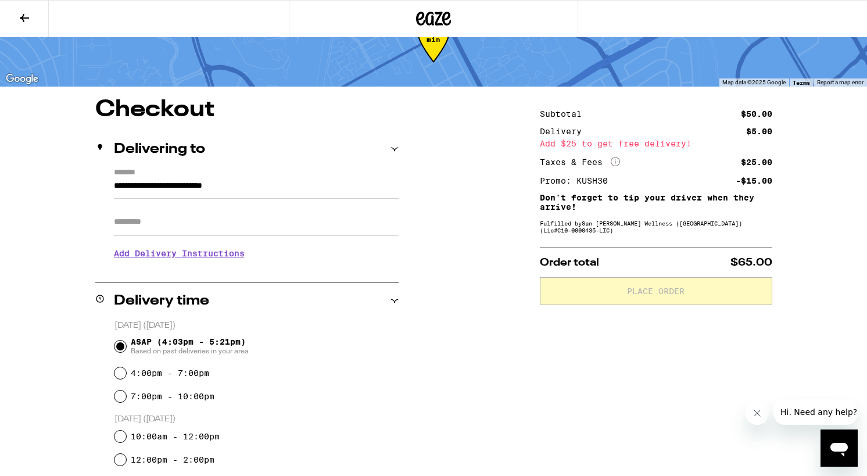
scroll to position [64, 0]
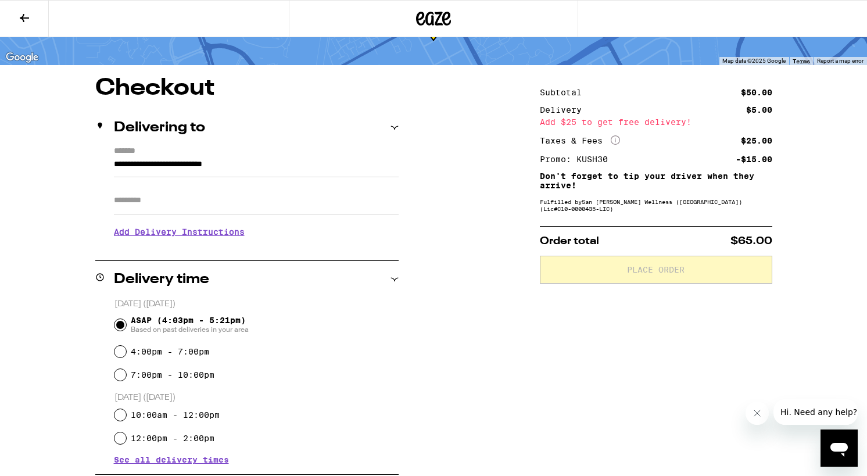
click at [89, 361] on div "**********" at bounding box center [433, 405] width 837 height 656
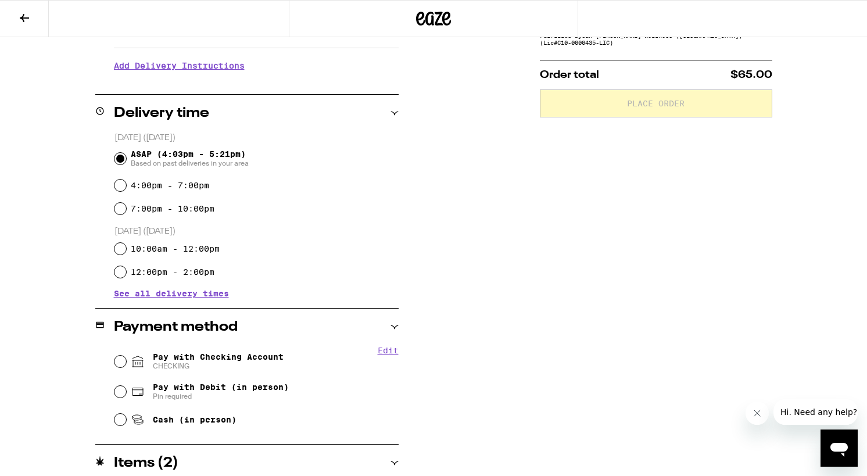
scroll to position [235, 0]
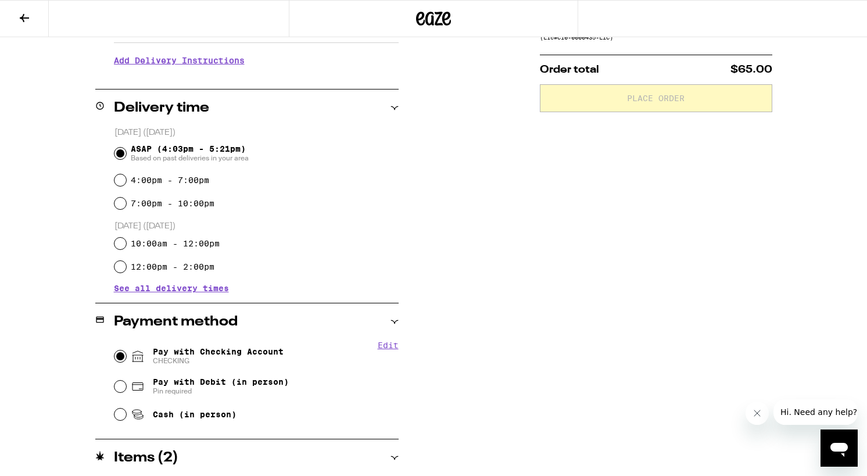
click at [116, 358] on input "Pay with Checking Account CHECKING" at bounding box center [121, 357] width 12 height 12
radio input "true"
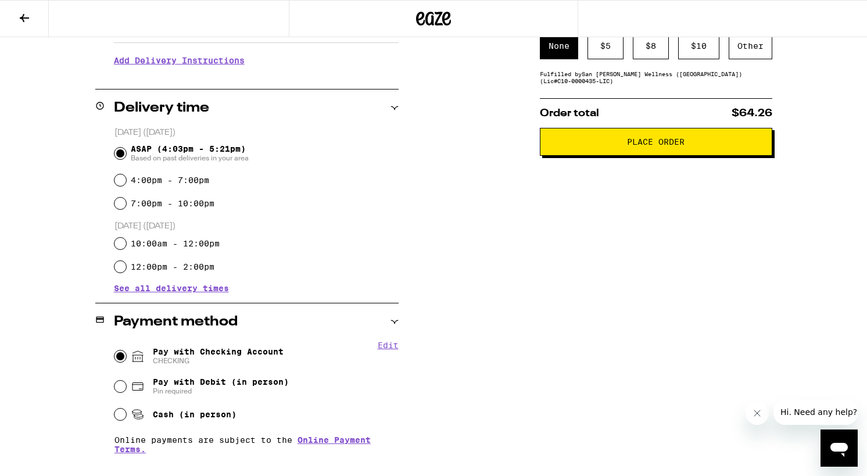
click at [660, 146] on span "Place Order" at bounding box center [656, 142] width 58 height 8
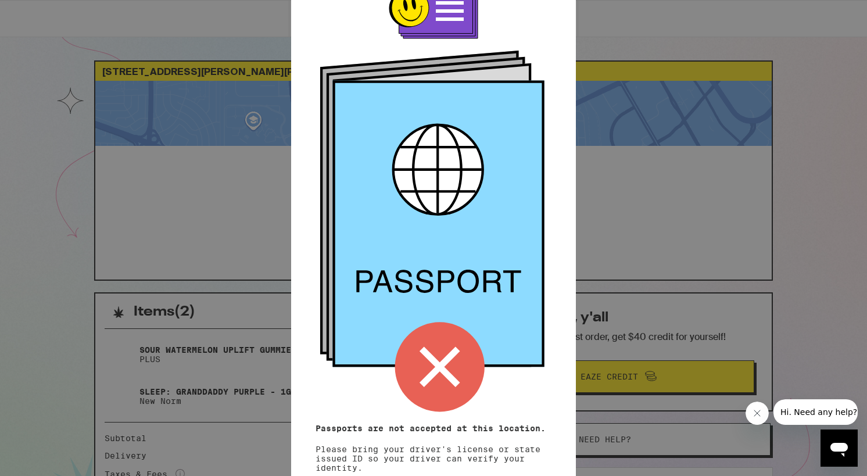
scroll to position [85, 0]
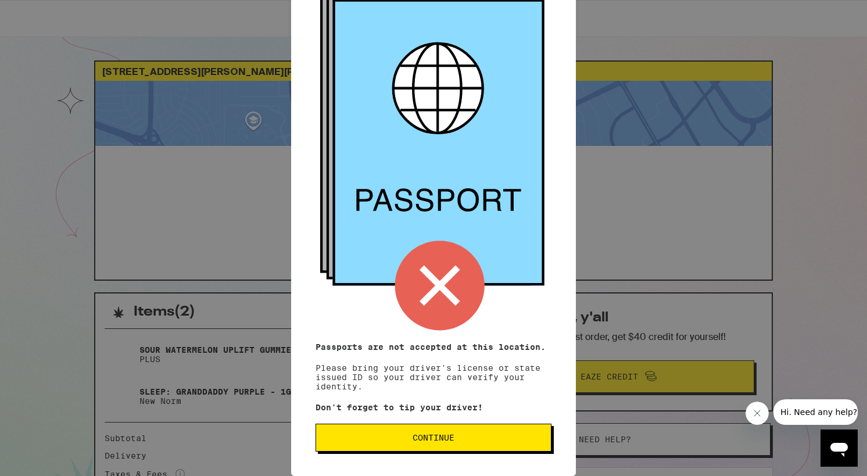
click at [430, 436] on span "Continue" at bounding box center [434, 438] width 42 height 8
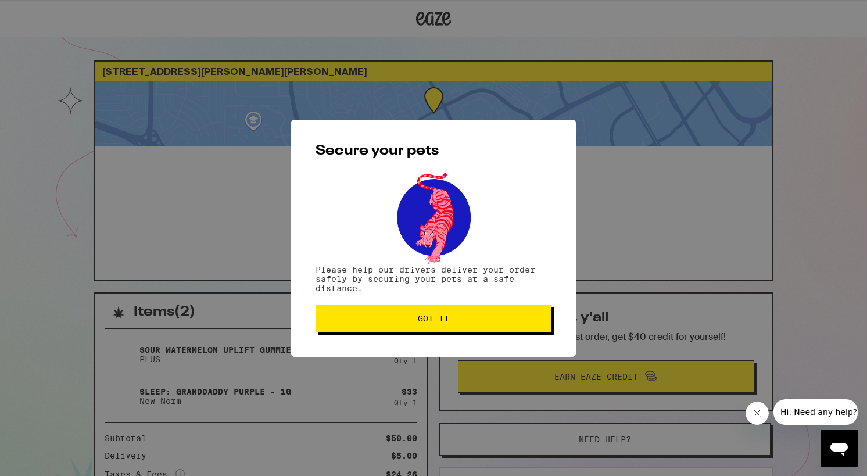
click at [428, 323] on span "Got it" at bounding box center [433, 319] width 31 height 8
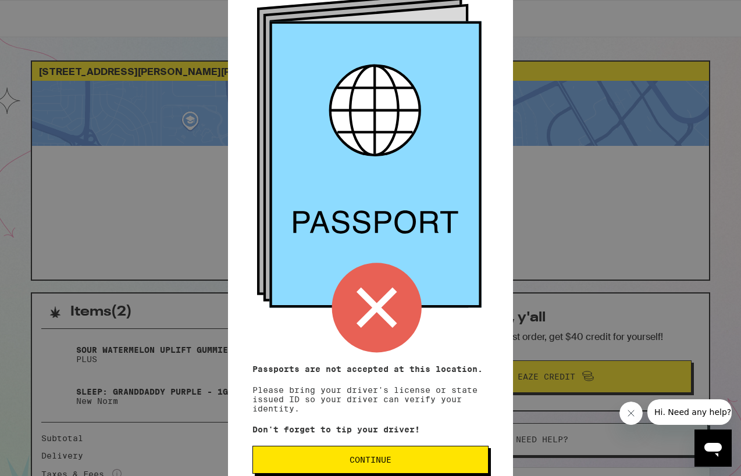
scroll to position [85, 0]
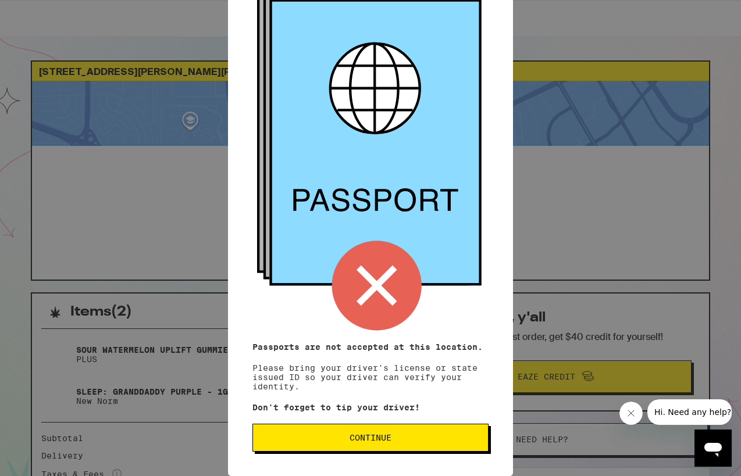
click at [397, 437] on span "Continue" at bounding box center [370, 438] width 216 height 8
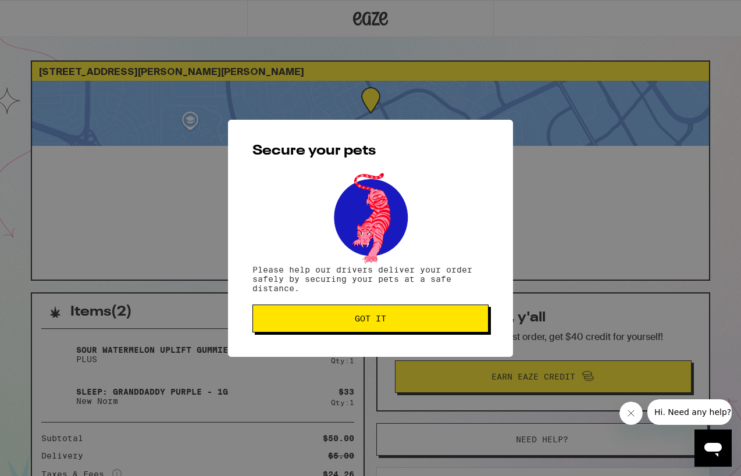
click at [406, 312] on button "Got it" at bounding box center [370, 319] width 236 height 28
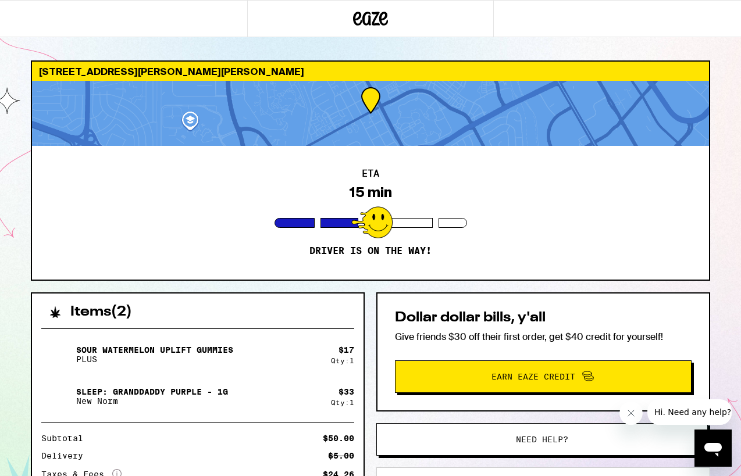
click at [630, 417] on icon "Close message from company" at bounding box center [630, 413] width 9 height 9
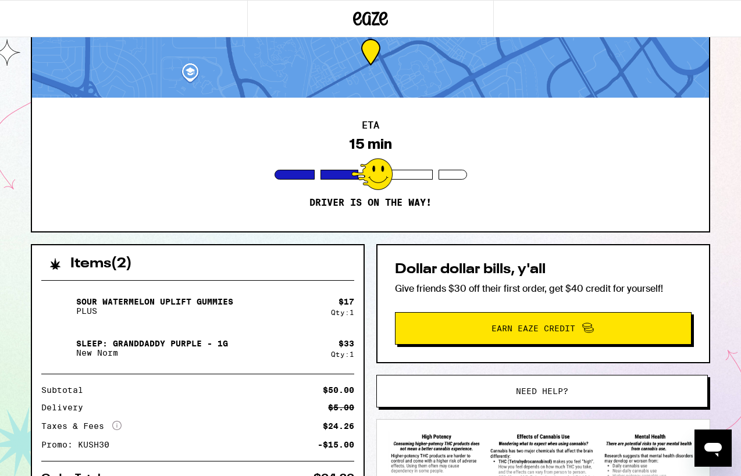
scroll to position [37, 0]
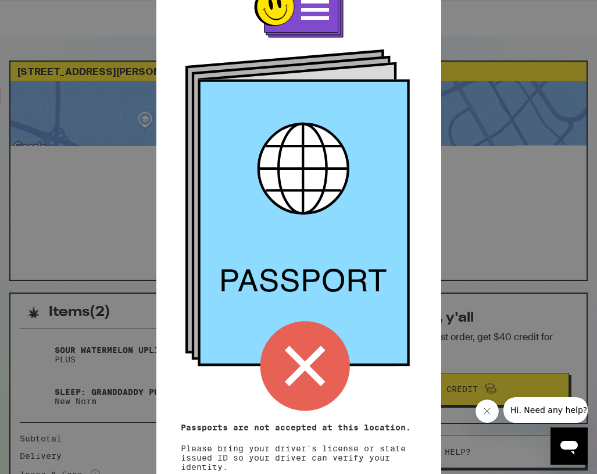
click at [489, 238] on div "Remember! Bring your ID Passports are not accepted at this location. Please bri…" at bounding box center [298, 237] width 597 height 474
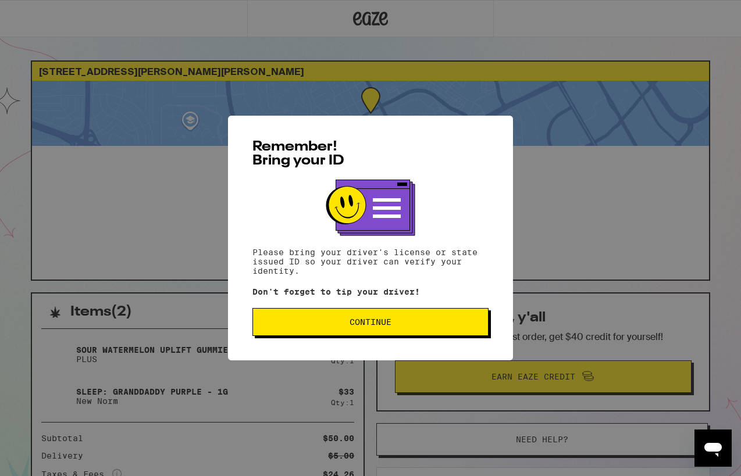
click at [402, 318] on button "Continue" at bounding box center [370, 322] width 236 height 28
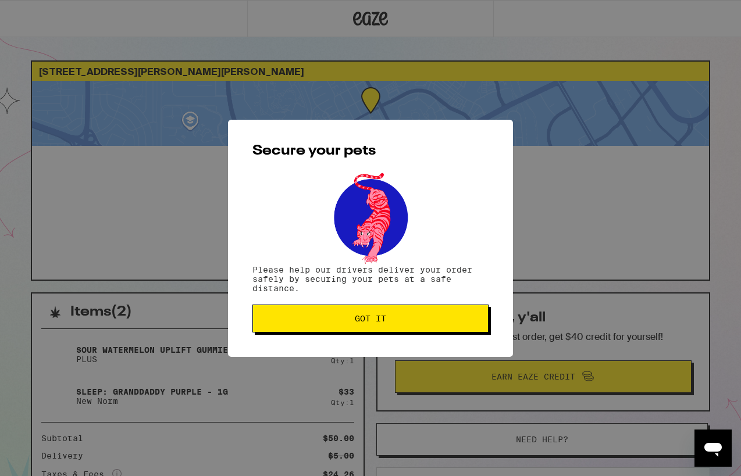
click at [402, 317] on span "Got it" at bounding box center [370, 319] width 216 height 8
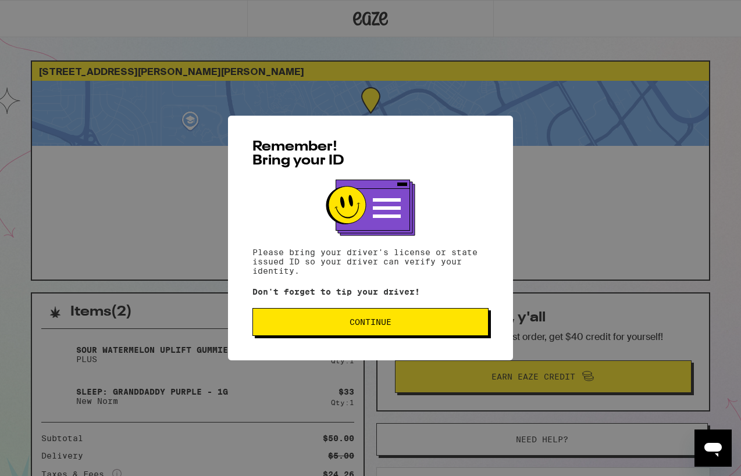
click at [402, 317] on button "Continue" at bounding box center [370, 322] width 236 height 28
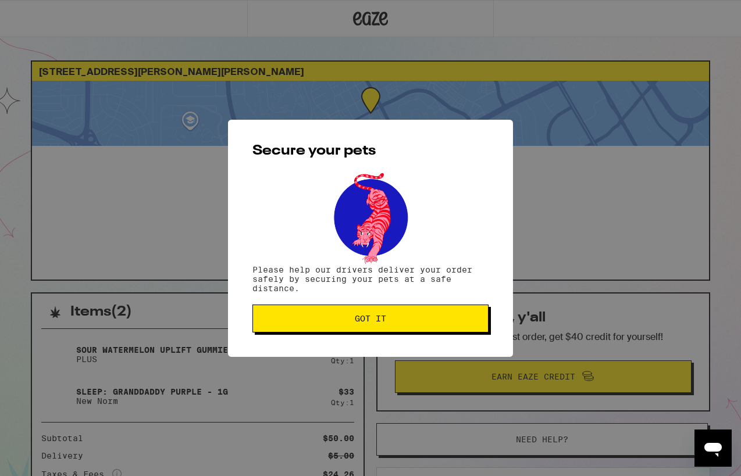
click at [402, 317] on span "Got it" at bounding box center [370, 319] width 216 height 8
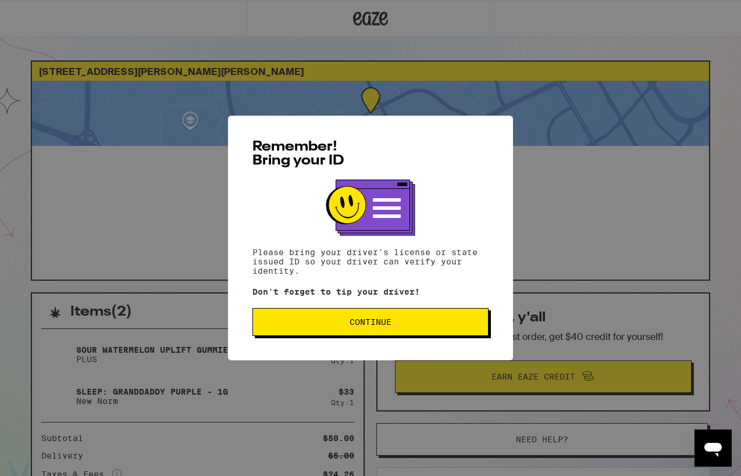
click at [379, 326] on span "Continue" at bounding box center [370, 322] width 42 height 8
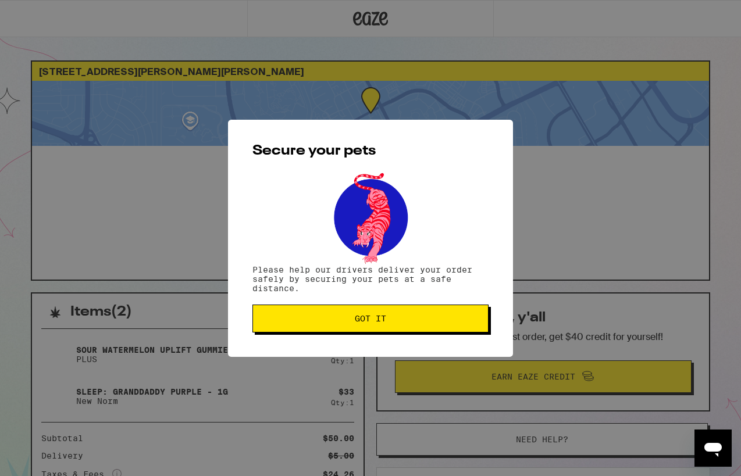
click at [353, 332] on button "Got it" at bounding box center [370, 319] width 236 height 28
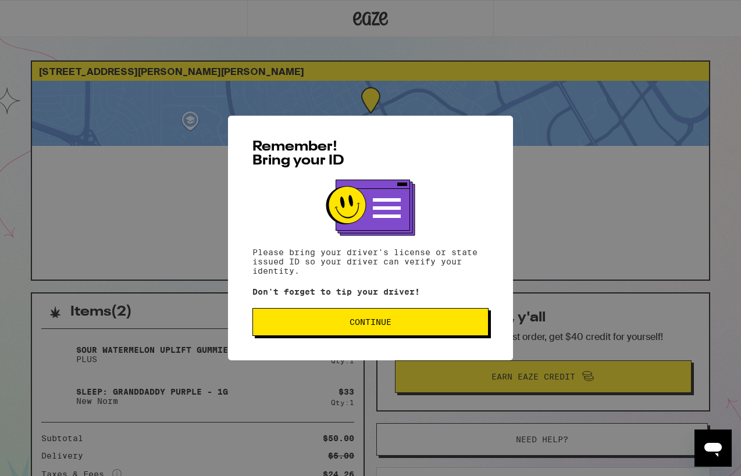
click at [324, 335] on button "Continue" at bounding box center [370, 322] width 236 height 28
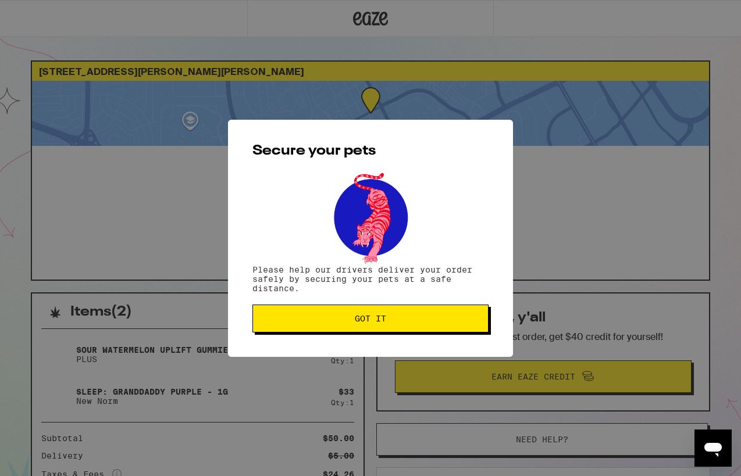
click at [335, 324] on button "Got it" at bounding box center [370, 319] width 236 height 28
